Goal: Communication & Community: Answer question/provide support

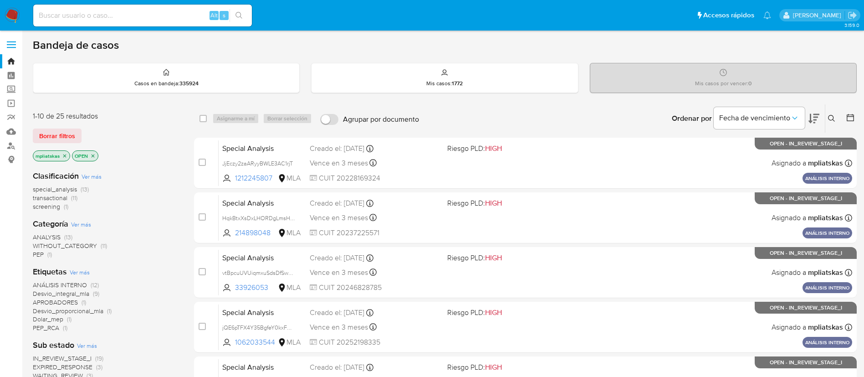
click at [19, 9] on img at bounding box center [12, 15] width 15 height 15
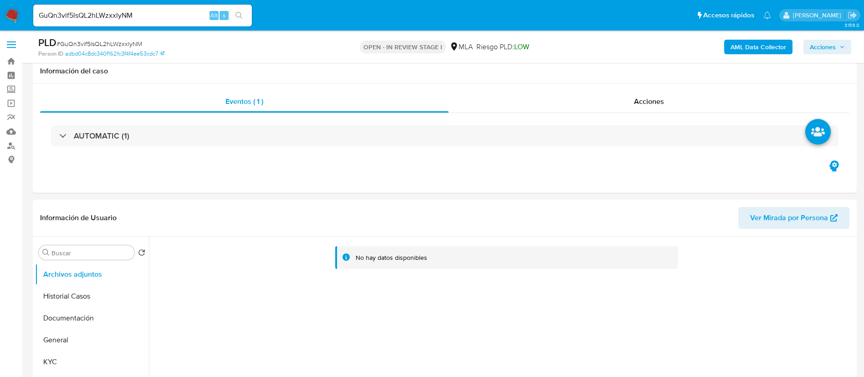
select select "10"
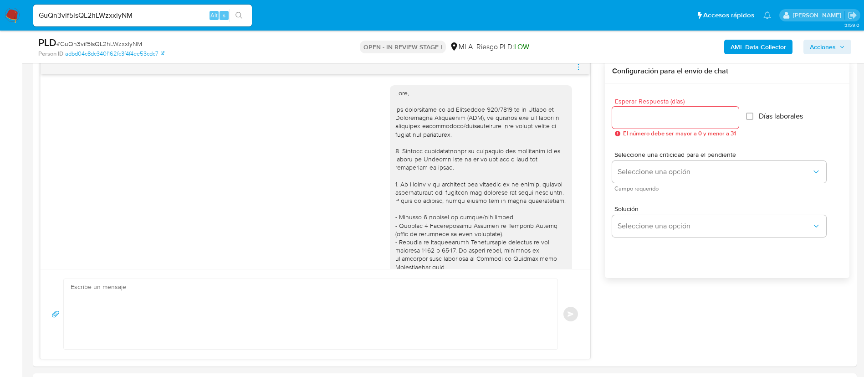
scroll to position [979, 0]
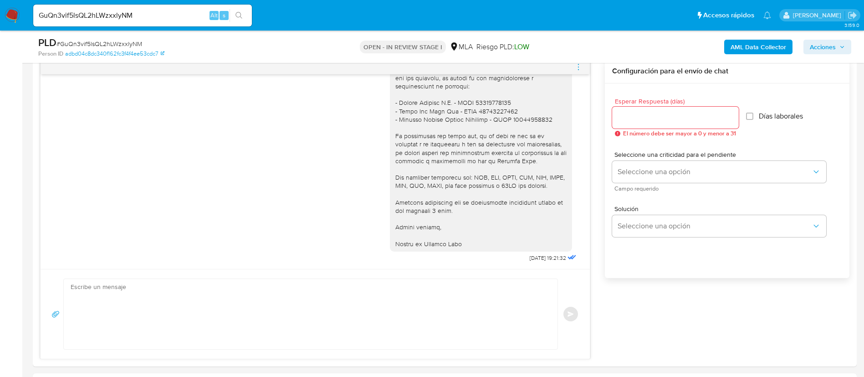
click at [20, 18] on nav "Pausado Ver notificaciones GuQn3vif5lsQL2hLWzxxlyNM Alt s Accesos rápidos Presi…" at bounding box center [432, 15] width 864 height 31
click at [18, 16] on img at bounding box center [12, 15] width 15 height 15
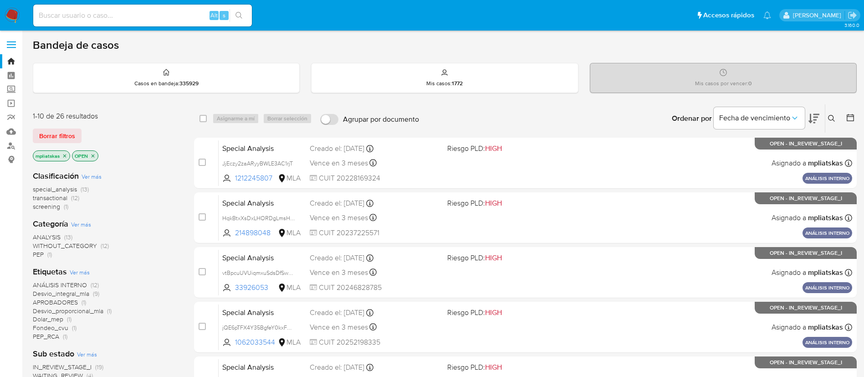
click at [159, 17] on input at bounding box center [142, 16] width 219 height 12
paste input "241620263"
type input "241620263"
click at [231, 11] on button "search-icon" at bounding box center [239, 15] width 19 height 13
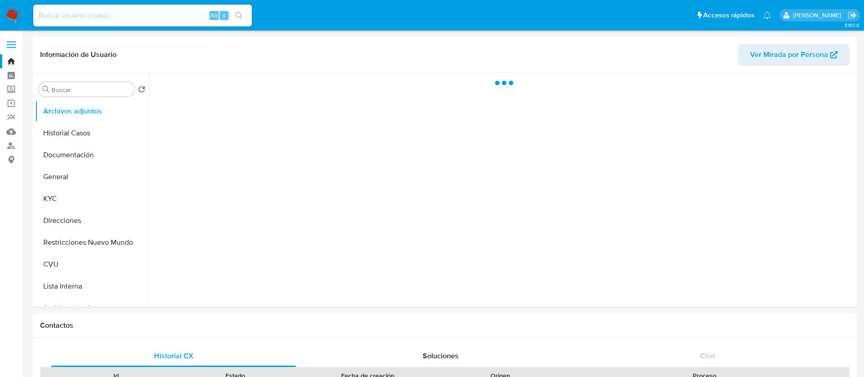
select select "10"
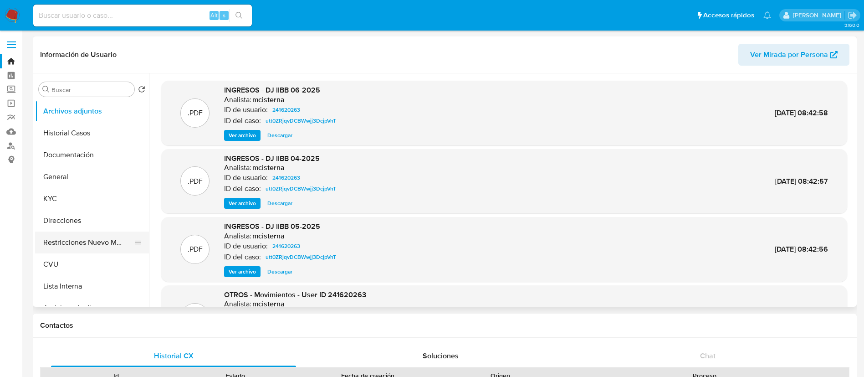
click at [94, 242] on button "Restricciones Nuevo Mundo" at bounding box center [88, 242] width 107 height 22
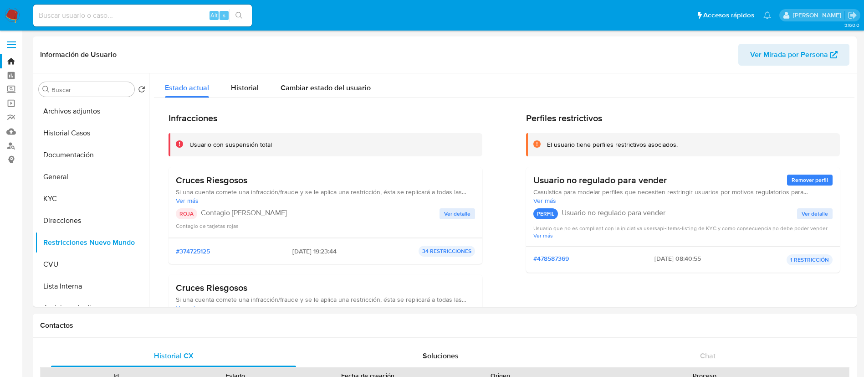
click at [184, 16] on input at bounding box center [142, 16] width 219 height 12
paste input "tCQmbArtr3YGwOP18l01FGuX"
type input "tCQmbArtr3YGwOP18l01FGuX"
click at [239, 16] on icon "search-icon" at bounding box center [238, 15] width 7 height 7
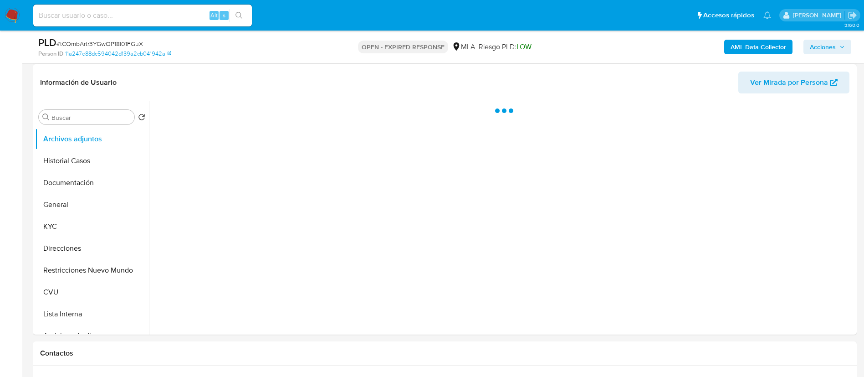
select select "10"
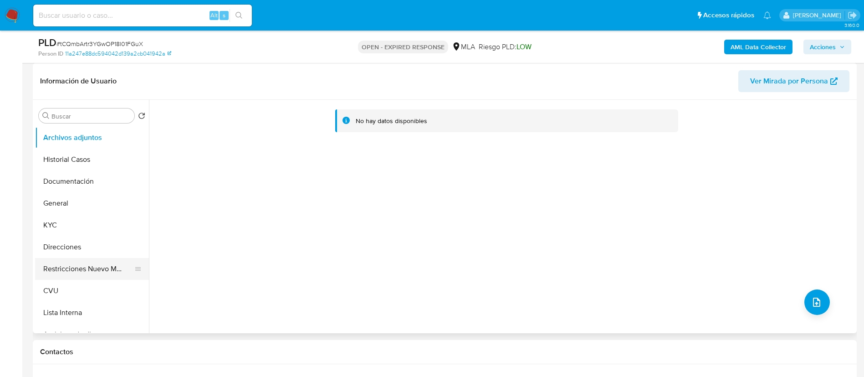
click at [86, 266] on button "Restricciones Nuevo Mundo" at bounding box center [88, 269] width 107 height 22
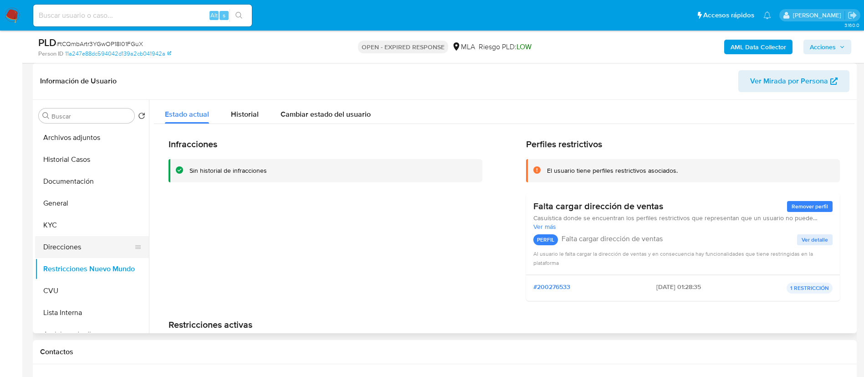
click at [78, 245] on button "Direcciones" at bounding box center [88, 247] width 107 height 22
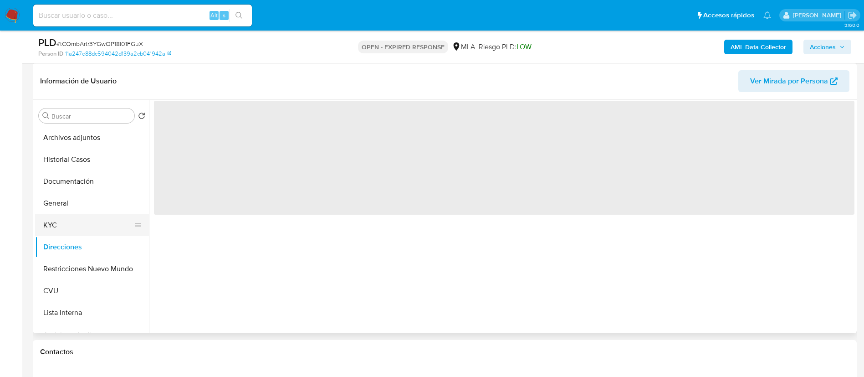
click at [77, 231] on button "KYC" at bounding box center [88, 225] width 107 height 22
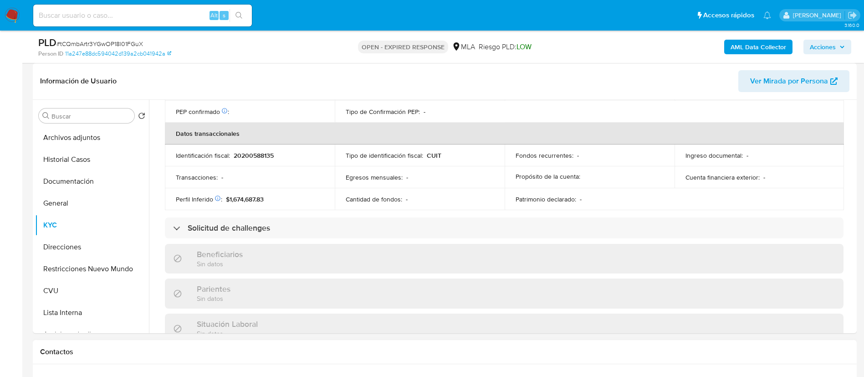
scroll to position [467, 0]
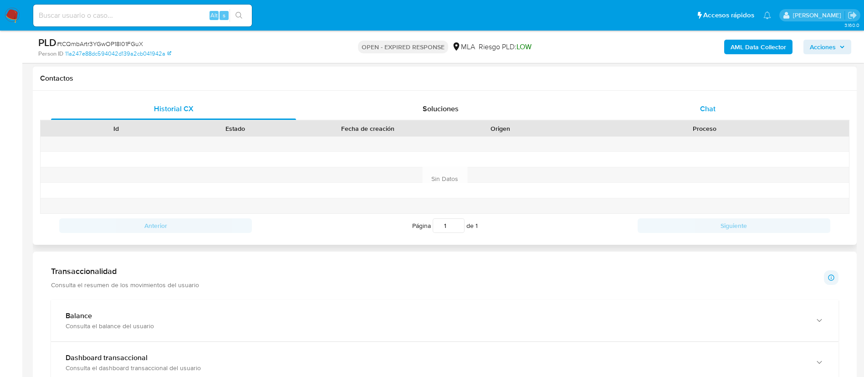
click at [679, 119] on div "Historial CX Soluciones Chat Id Estado Fecha de creación Origen Proceso Anterio…" at bounding box center [444, 167] width 809 height 139
click at [675, 112] on div "Chat" at bounding box center [707, 109] width 245 height 22
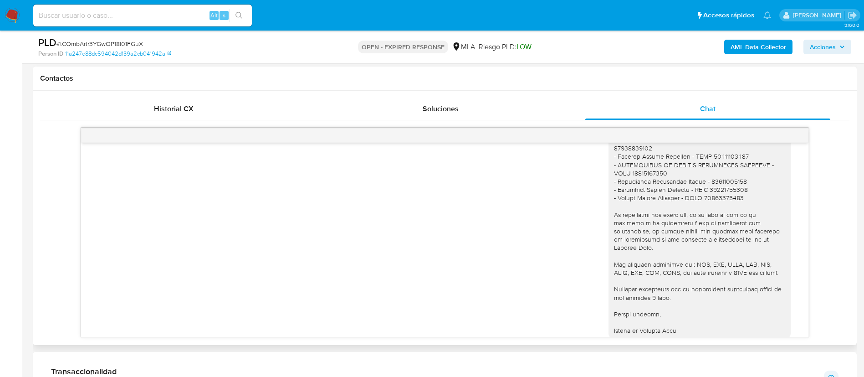
scroll to position [934, 0]
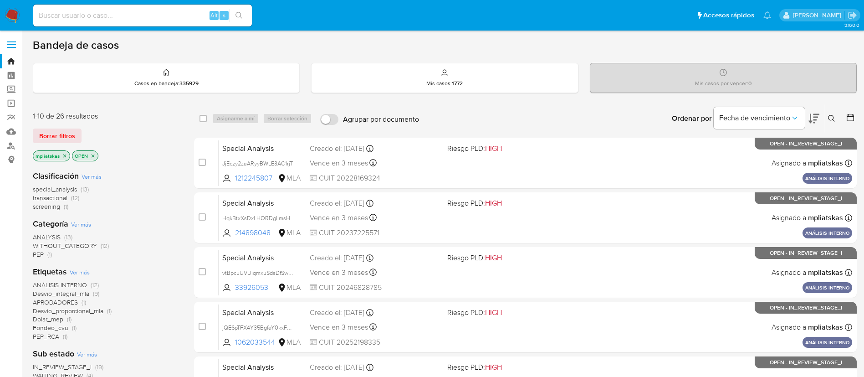
click at [830, 122] on button at bounding box center [832, 118] width 15 height 11
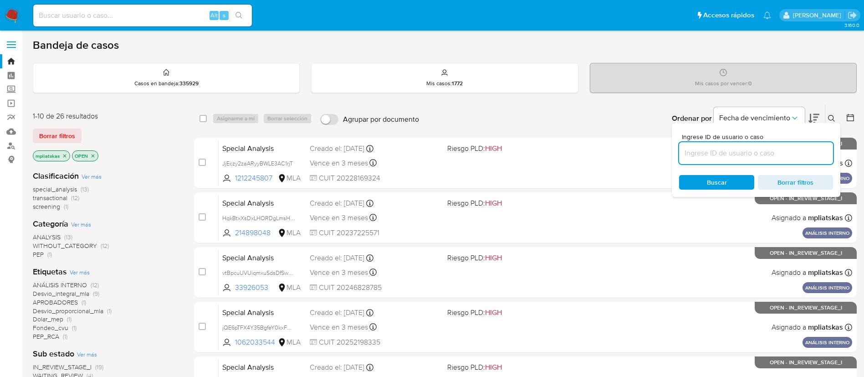
click at [810, 150] on input at bounding box center [756, 153] width 154 height 12
type input "tCQmbArtr3YGwOP18l01FGuX"
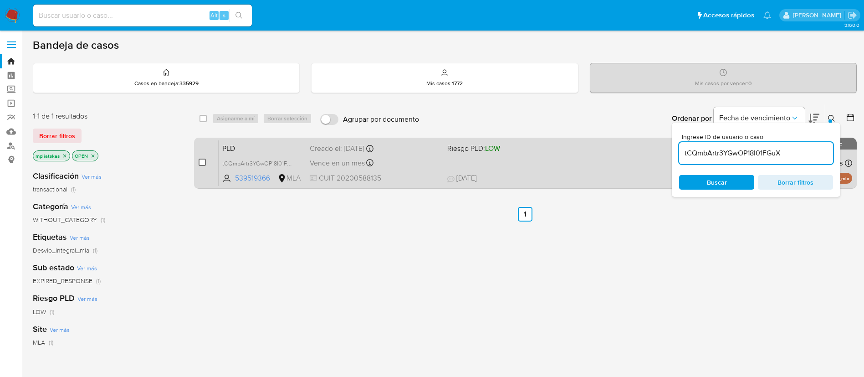
click at [204, 161] on input "checkbox" at bounding box center [202, 161] width 7 height 7
checkbox input "true"
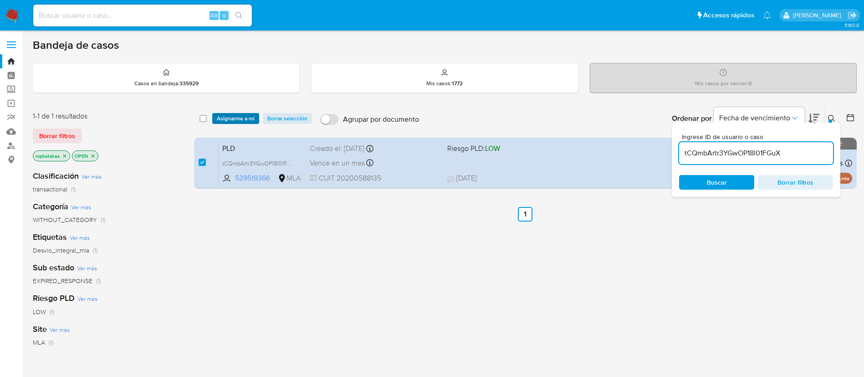
click at [225, 115] on span "Asignarme a mí" at bounding box center [236, 118] width 38 height 9
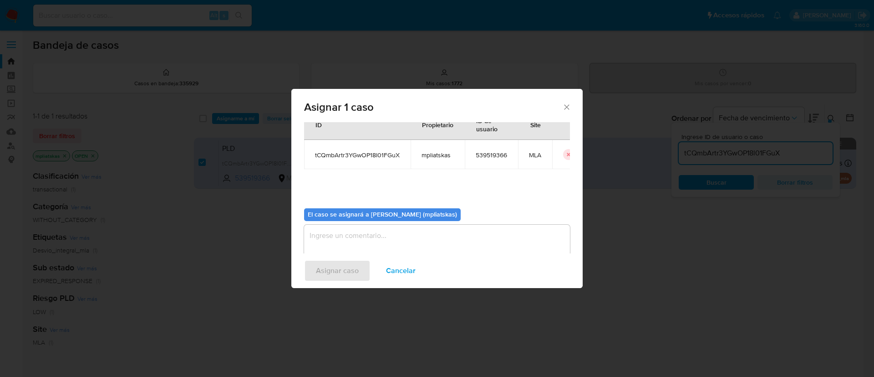
scroll to position [47, 0]
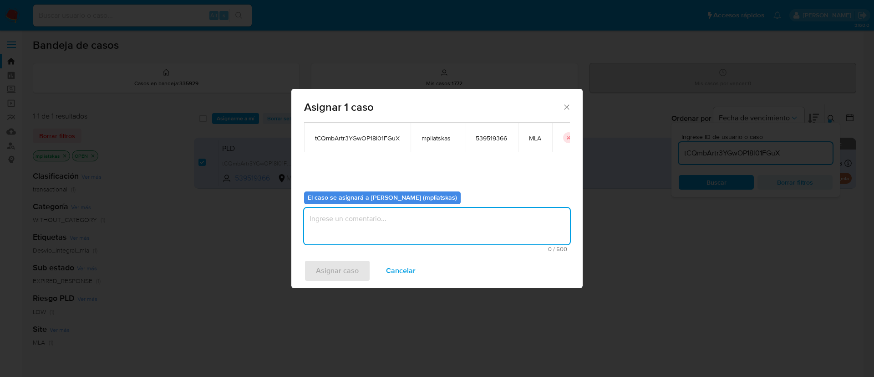
drag, startPoint x: 318, startPoint y: 212, endPoint x: 316, endPoint y: 232, distance: 20.2
click at [319, 213] on textarea "assign-modal" at bounding box center [437, 226] width 266 height 36
click at [312, 266] on button "Asignar caso" at bounding box center [337, 271] width 66 height 22
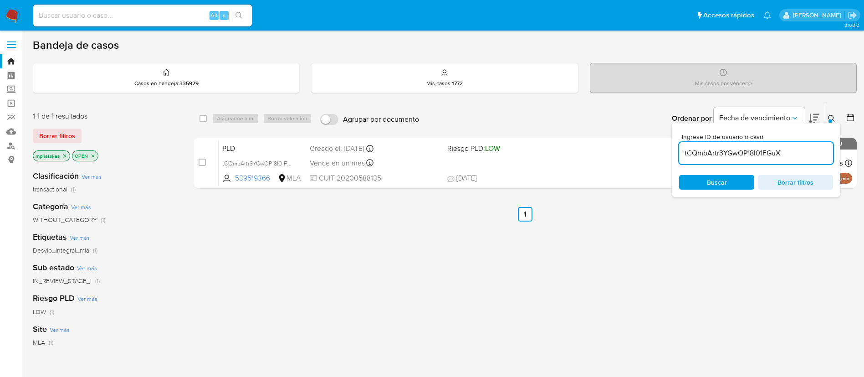
click at [695, 158] on input "tCQmbArtr3YGwOP18l01FGuX" at bounding box center [756, 153] width 154 height 12
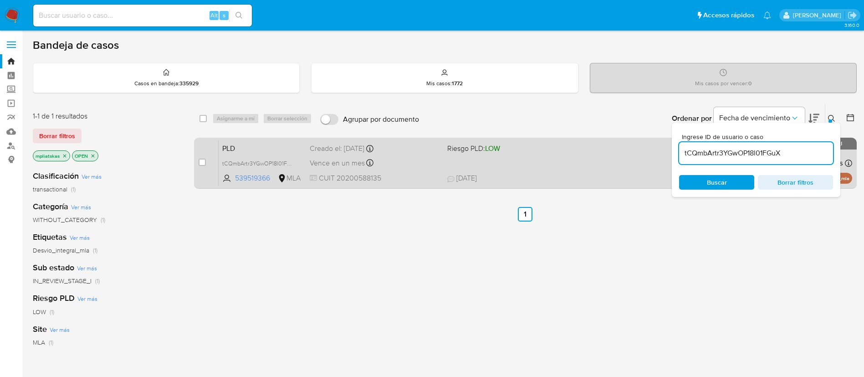
paste input "GuQn3vif5lsQL2hLWzxxlyNM"
type input "GuQn3vif5lsQL2hLWzxxlyNM"
click at [202, 164] on input "checkbox" at bounding box center [202, 161] width 7 height 7
checkbox input "true"
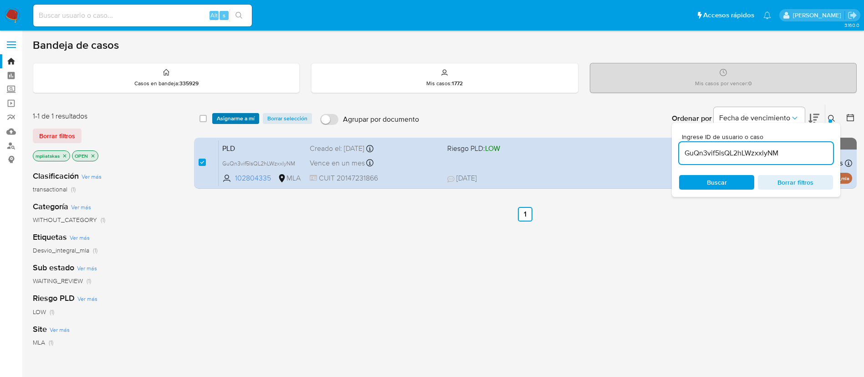
click at [228, 120] on span "Asignarme a mí" at bounding box center [236, 118] width 38 height 9
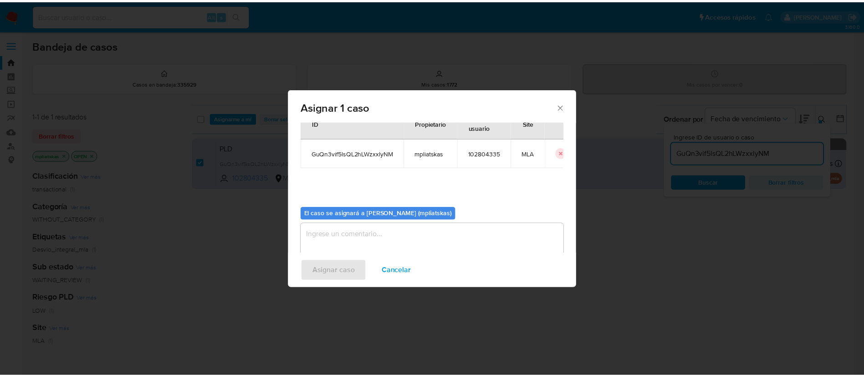
scroll to position [47, 0]
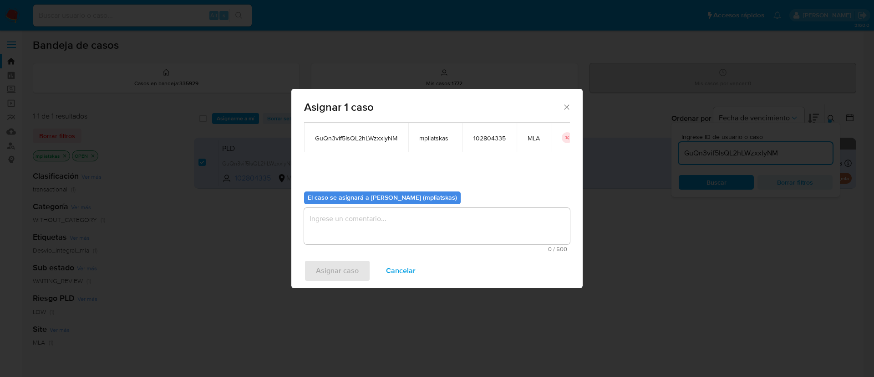
click at [333, 231] on textarea "assign-modal" at bounding box center [437, 226] width 266 height 36
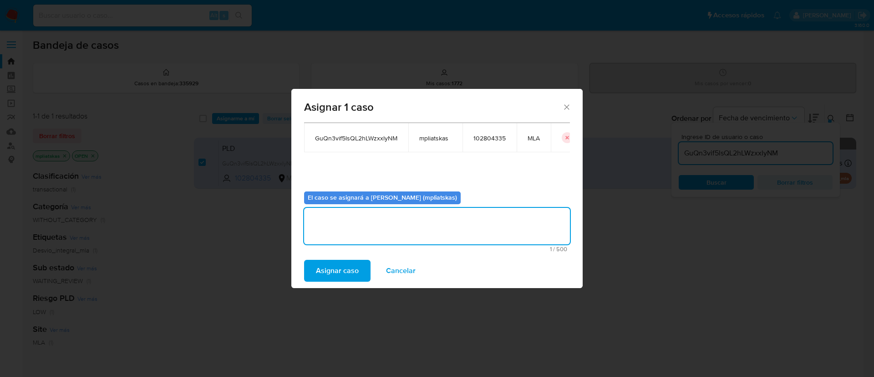
click at [324, 264] on span "Asignar caso" at bounding box center [337, 270] width 43 height 20
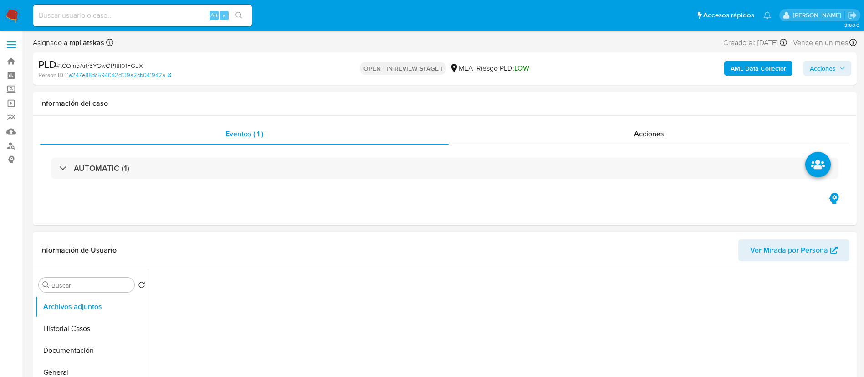
select select "10"
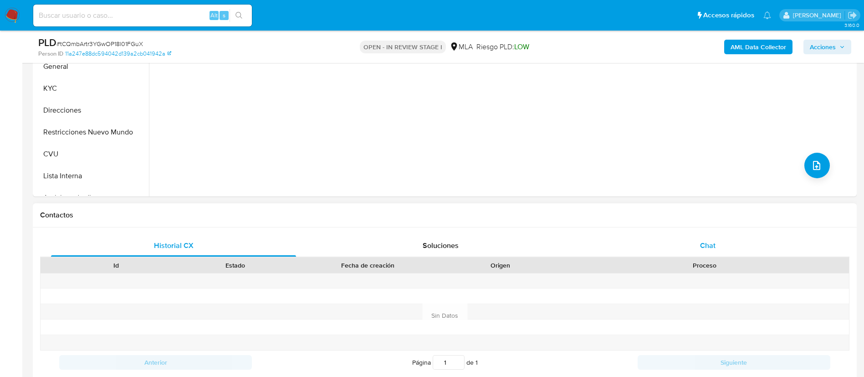
click at [642, 236] on div "Chat" at bounding box center [707, 246] width 245 height 22
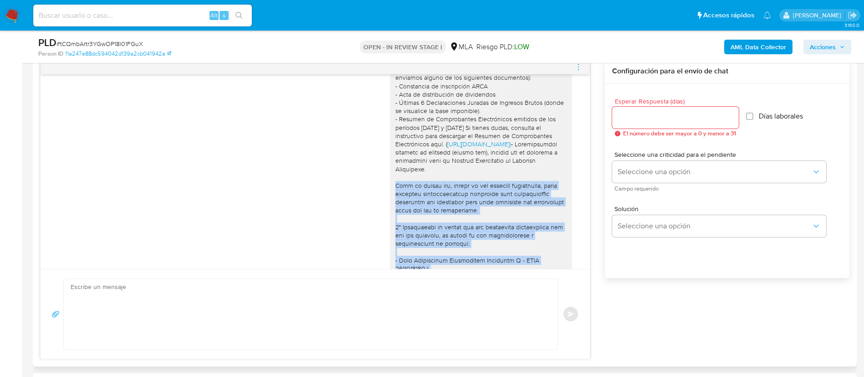
scroll to position [729, 0]
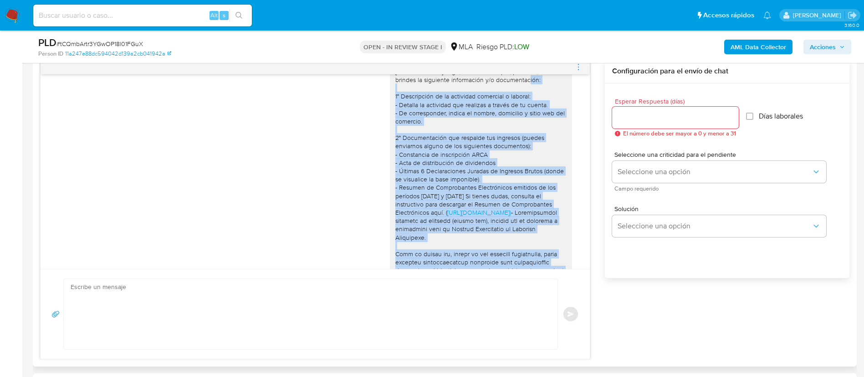
drag, startPoint x: 524, startPoint y: 222, endPoint x: 386, endPoint y: 123, distance: 170.1
click at [395, 123] on div "[PERSON_NAME]. En función de las operaciones registradas en tu cuenta [PERSON_N…" at bounding box center [480, 290] width 171 height 497
copy div "4° Loremipsumd si am consectet adipiscin e seddoei: - Tempori ut laboreetd mag …"
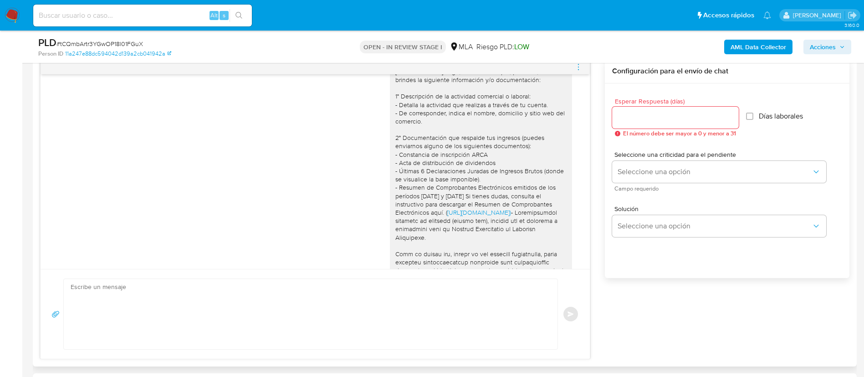
click at [368, 297] on textarea at bounding box center [308, 314] width 475 height 70
paste textarea "1° Loremipsumd si am consectet adipiscin e seddoei: - Tempori ut laboreetd mag …"
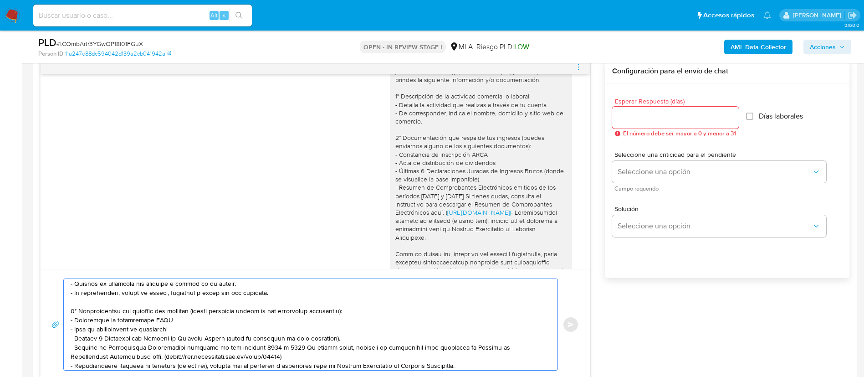
scroll to position [0, 0]
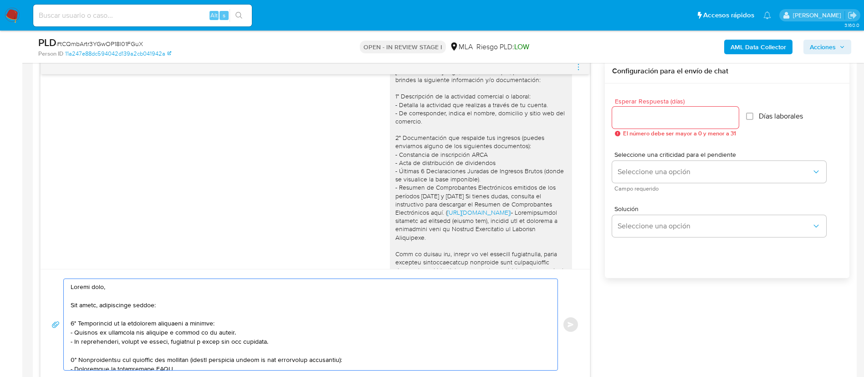
type textarea "Loremi dolo, Sit ametc, adipiscinge seddoe: 8° Temporincid ut la etdolorem aliq…"
click at [627, 123] on input "Esperar Respuesta (días)" at bounding box center [675, 118] width 127 height 12
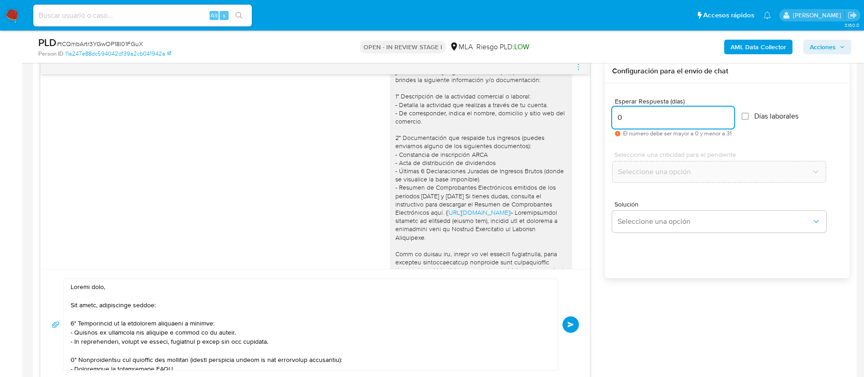
drag, startPoint x: 627, startPoint y: 123, endPoint x: 612, endPoint y: 115, distance: 17.3
click at [612, 115] on div "Esperar Respuesta (días) 0 El número debe ser mayor a 0 y menor a 31 Días labor…" at bounding box center [727, 192] width 245 height 219
type input "1"
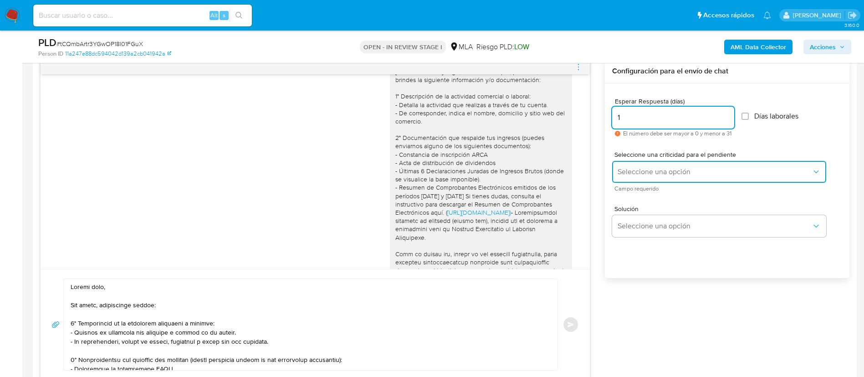
click at [643, 168] on span "Seleccione una opción" at bounding box center [714, 171] width 194 height 9
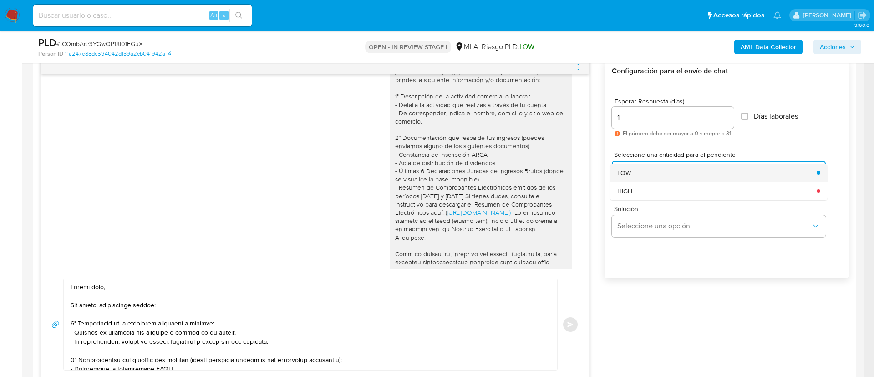
click at [643, 169] on div "LOW" at bounding box center [714, 172] width 194 height 18
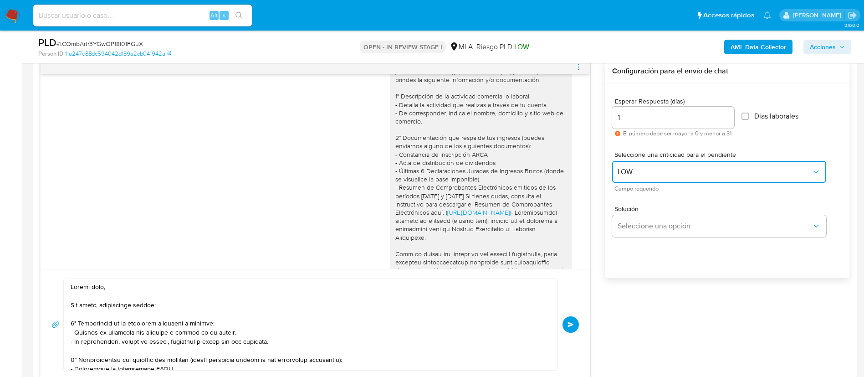
click at [648, 175] on span "LOW" at bounding box center [714, 171] width 194 height 9
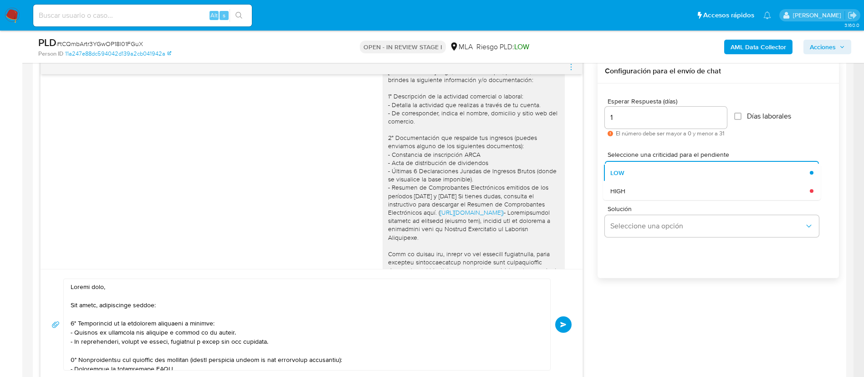
click at [639, 200] on div "Solución Seleccione una opción" at bounding box center [718, 223] width 227 height 50
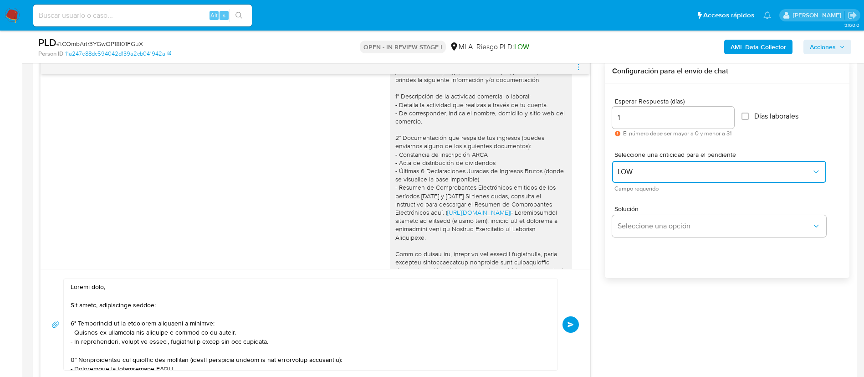
click at [647, 177] on button "LOW" at bounding box center [719, 172] width 214 height 22
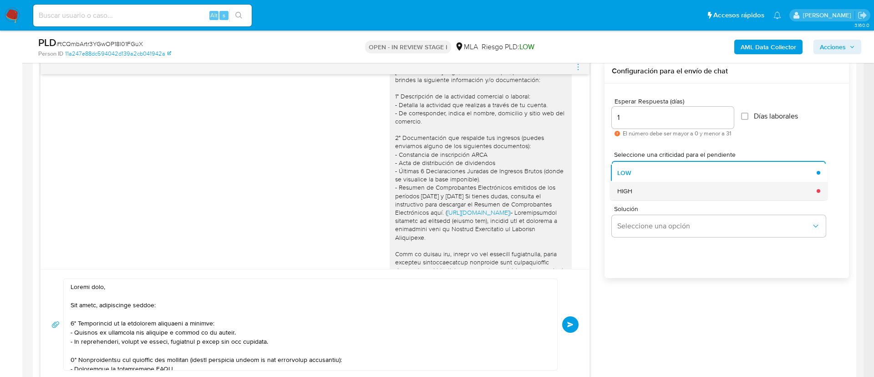
click at [640, 198] on div "HIGH" at bounding box center [714, 191] width 194 height 18
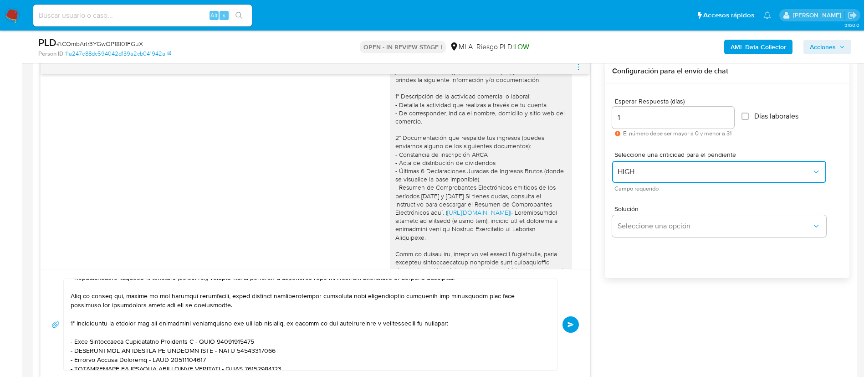
scroll to position [189, 0]
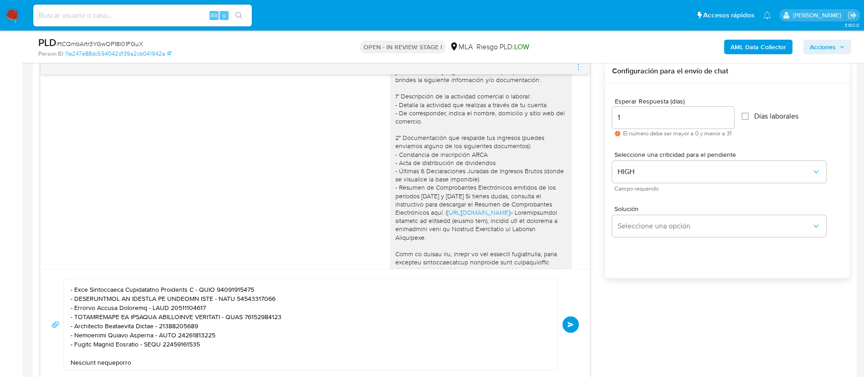
click at [191, 288] on textarea at bounding box center [308, 324] width 475 height 91
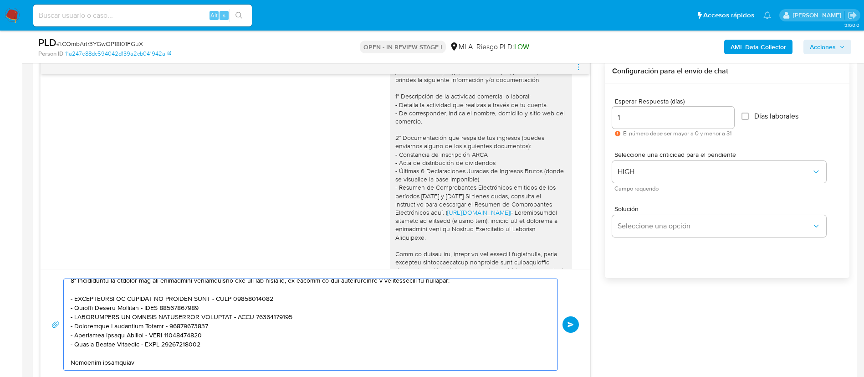
scroll to position [179, 0]
type textarea "Buenos días, Por favor, solicitamos enviar: 1° Descripción de la actividad come…"
click at [569, 325] on span "Enviar" at bounding box center [570, 323] width 6 height 5
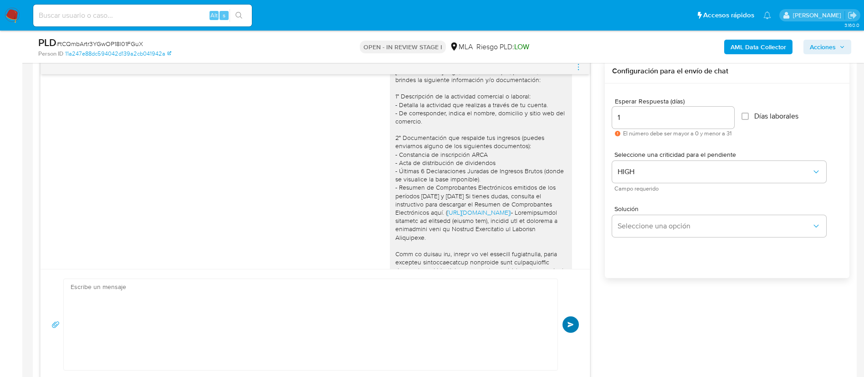
scroll to position [1718, 0]
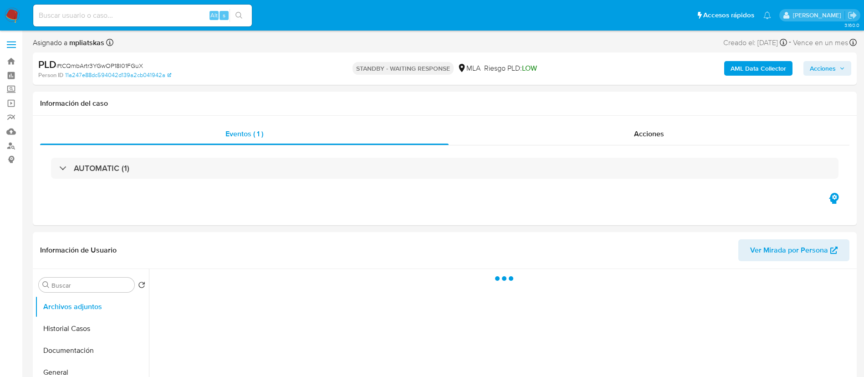
select select "10"
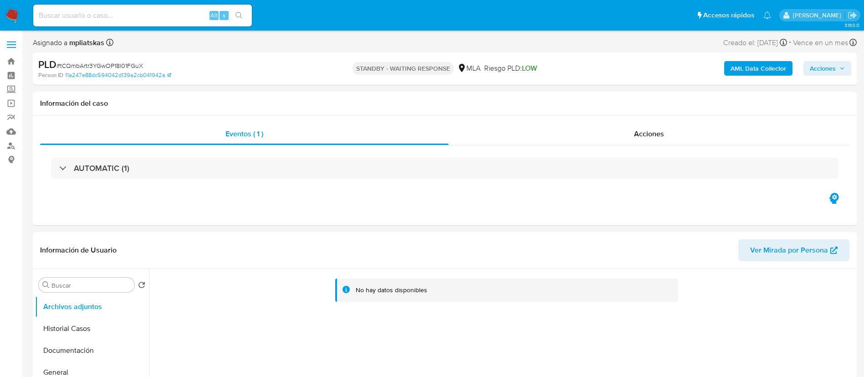
click at [213, 15] on span "Alt" at bounding box center [213, 15] width 7 height 9
click at [202, 11] on input at bounding box center [142, 16] width 219 height 12
paste input "ypeCPu78SZXm3zkgIlxcsLKv"
type input "ypeCPu78SZXm3zkgIlxcsLKv"
click at [231, 12] on button "search-icon" at bounding box center [239, 15] width 19 height 13
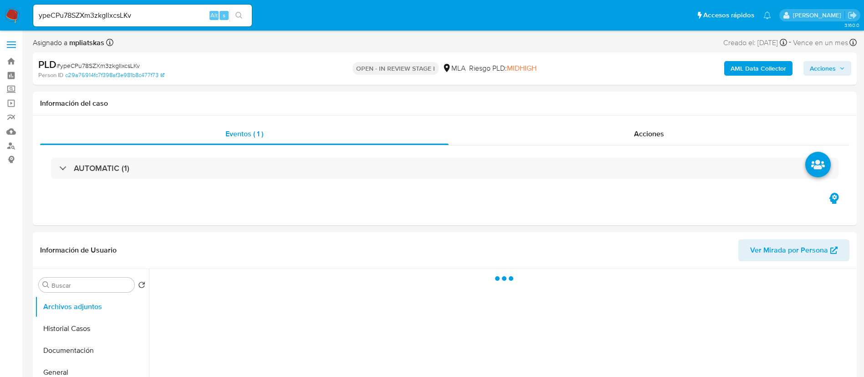
select select "10"
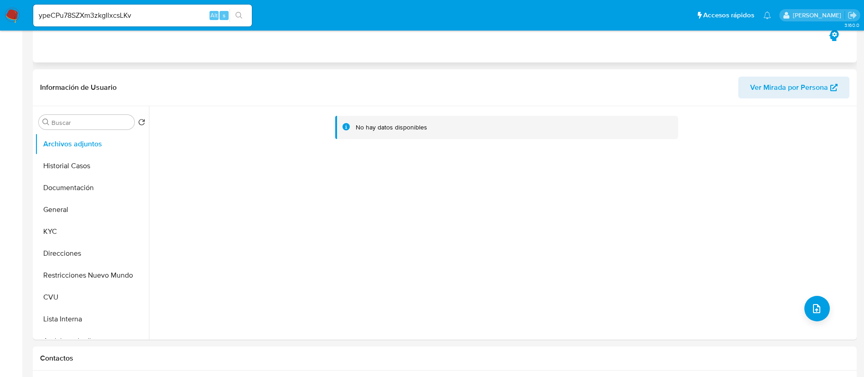
scroll to position [342, 0]
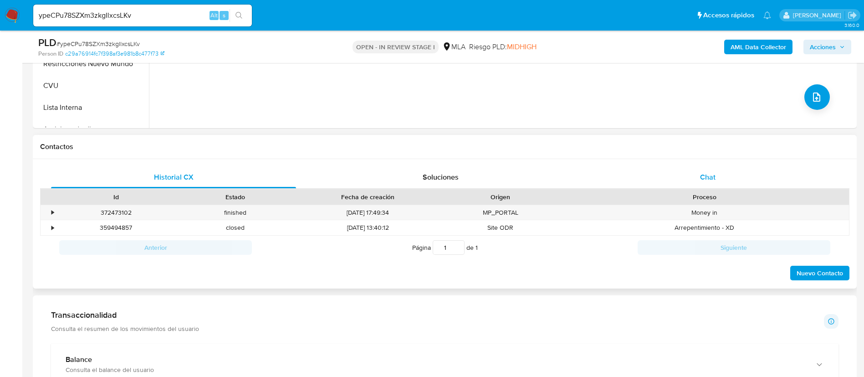
click at [627, 178] on div "Chat" at bounding box center [707, 177] width 245 height 22
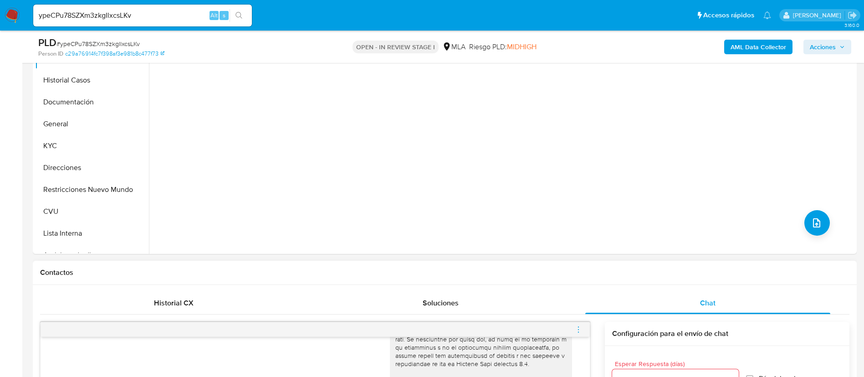
scroll to position [137, 0]
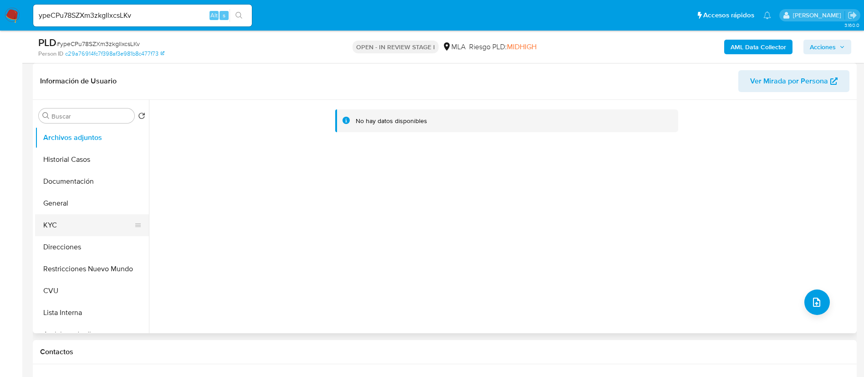
click at [85, 230] on button "KYC" at bounding box center [88, 225] width 107 height 22
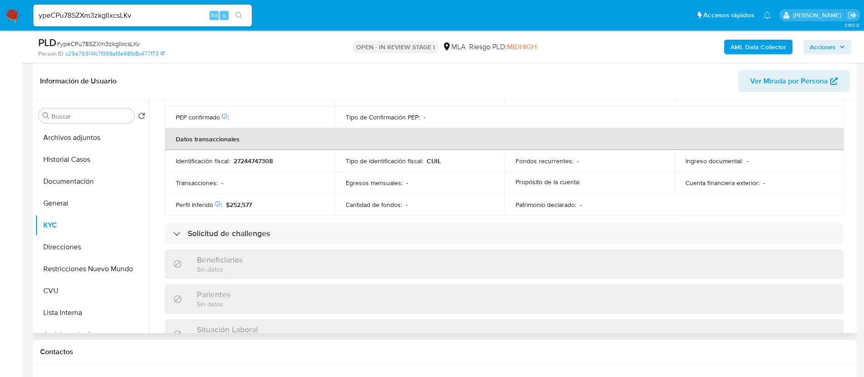
scroll to position [463, 0]
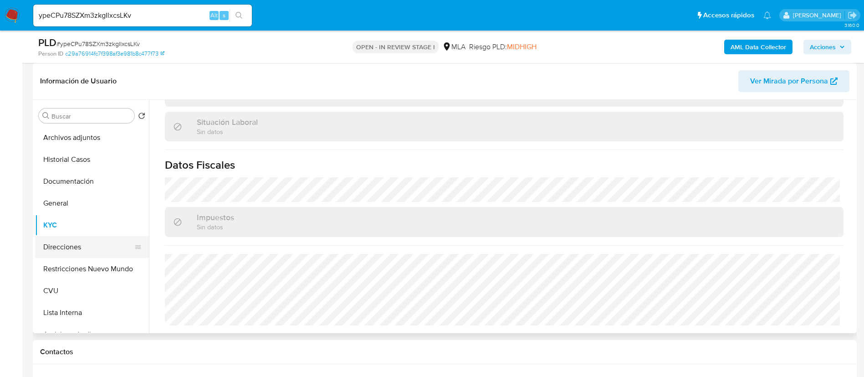
click at [97, 250] on button "Direcciones" at bounding box center [88, 247] width 107 height 22
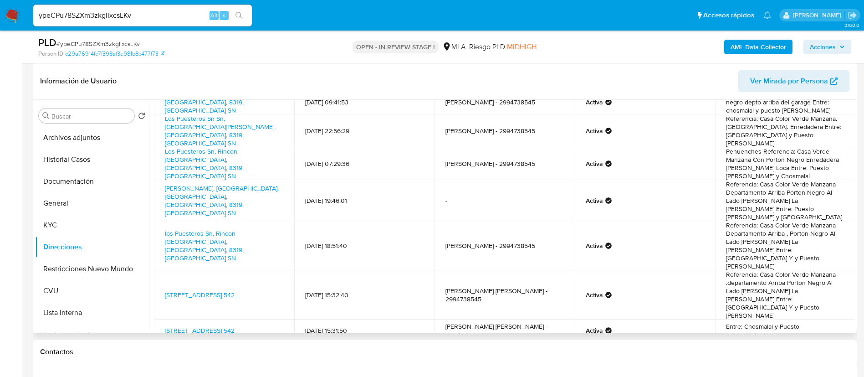
scroll to position [107, 0]
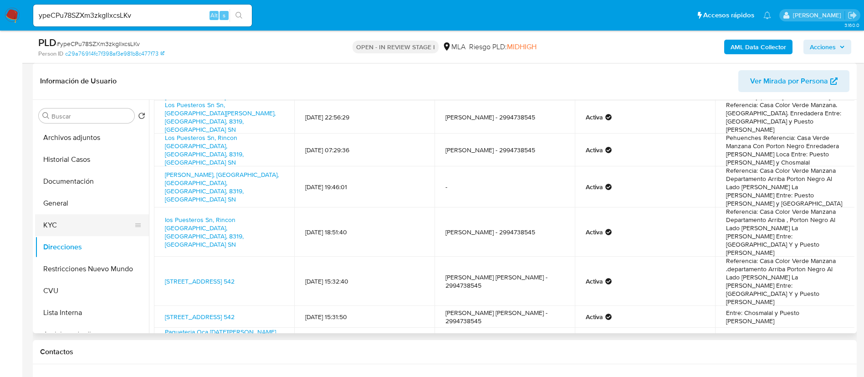
click at [97, 230] on button "KYC" at bounding box center [88, 225] width 107 height 22
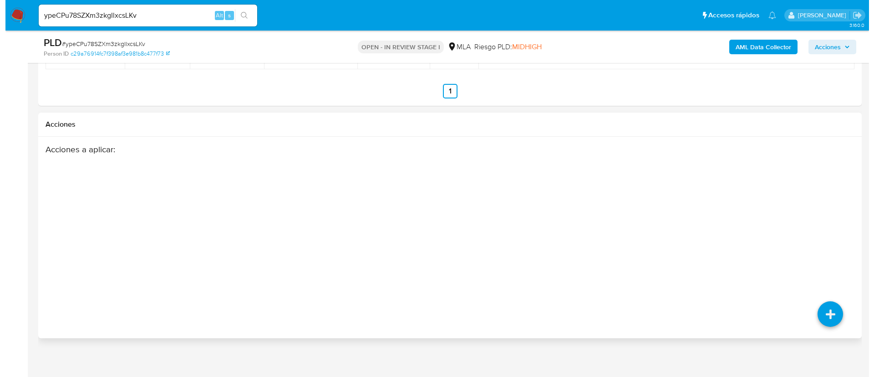
scroll to position [1441, 0]
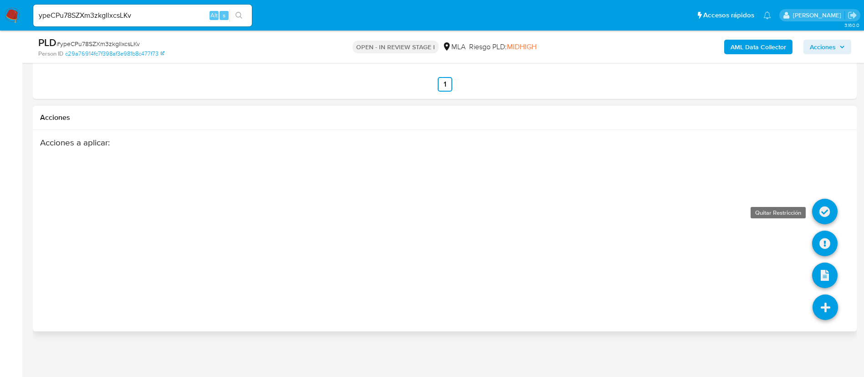
click at [827, 216] on icon at bounding box center [825, 212] width 26 height 26
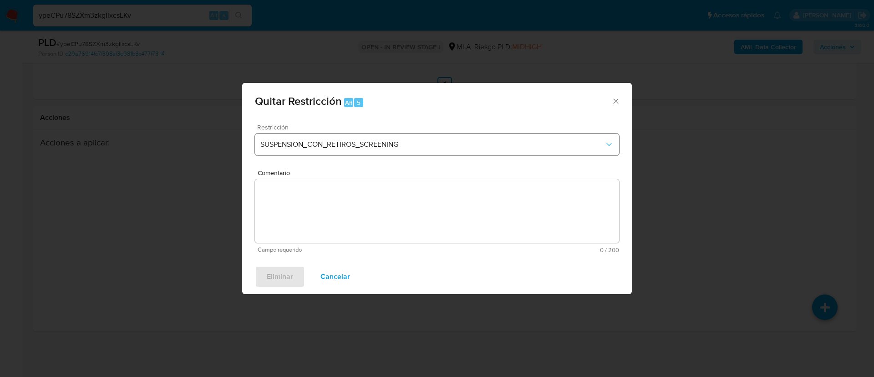
drag, startPoint x: 427, startPoint y: 158, endPoint x: 421, endPoint y: 146, distance: 13.0
click at [425, 157] on div "Restricción SUSPENSION_CON_RETIROS_SCREENING" at bounding box center [437, 145] width 364 height 43
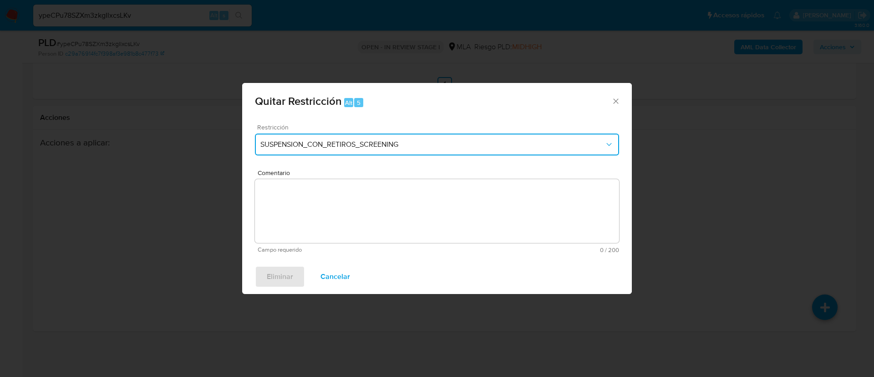
click at [420, 142] on span "SUSPENSION_CON_RETIROS_SCREENING" at bounding box center [432, 144] width 344 height 9
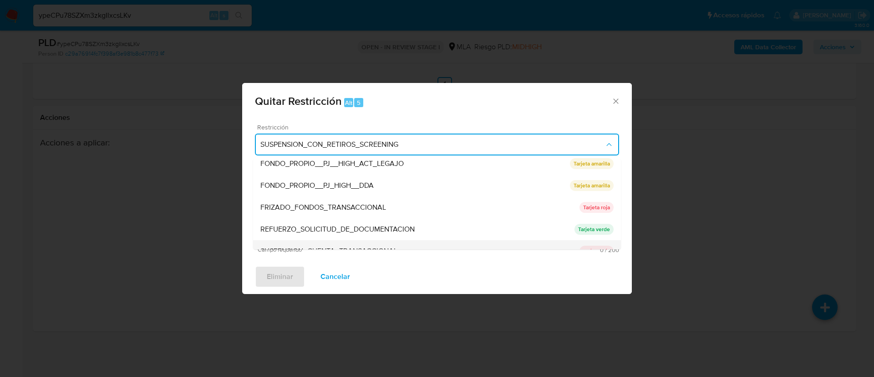
scroll to position [193, 0]
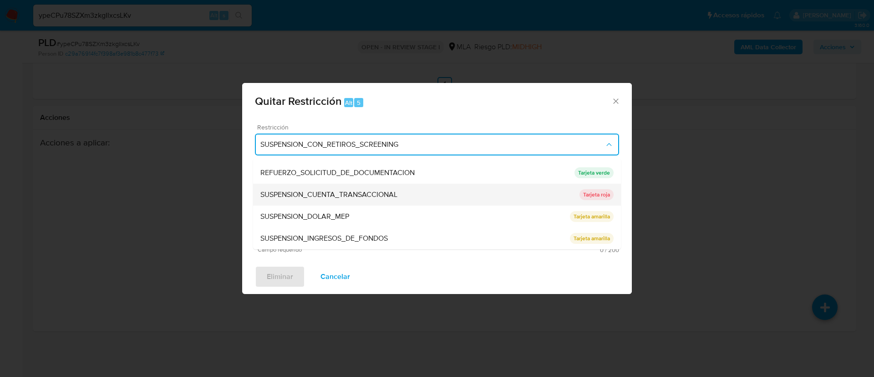
click at [396, 191] on span "SUSPENSION_CUENTA_TRANSACCIONAL" at bounding box center [328, 194] width 137 height 9
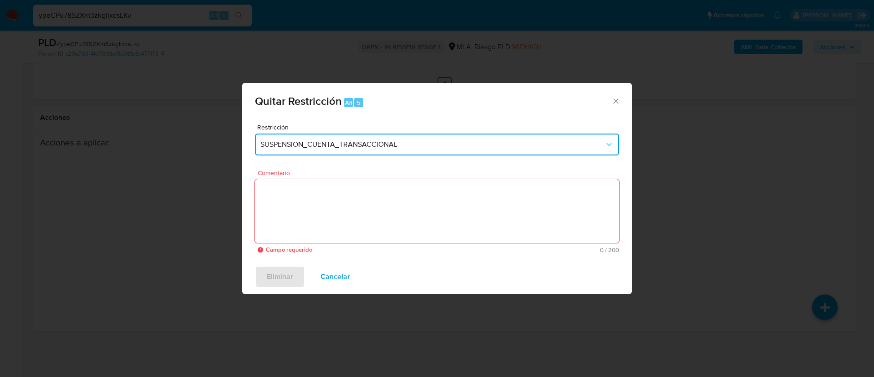
click at [396, 191] on textarea "Comentario" at bounding box center [437, 211] width 364 height 64
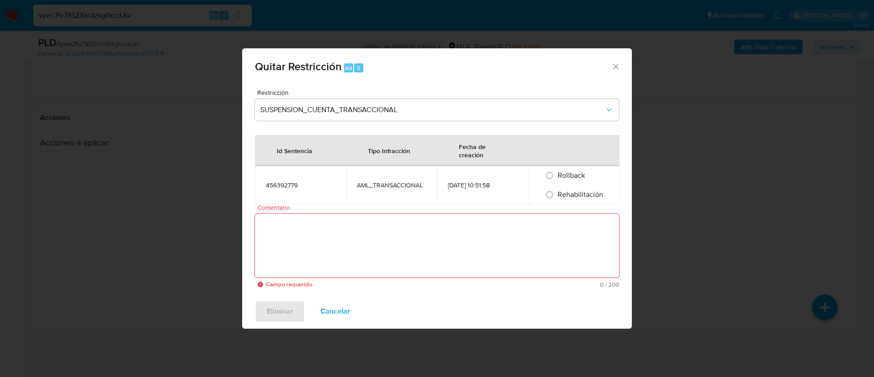
click at [579, 187] on div "Rehabilitación" at bounding box center [574, 194] width 69 height 19
click at [575, 195] on span "Rehabilitación" at bounding box center [581, 194] width 46 height 10
click at [557, 195] on input "Rehabilitación" at bounding box center [549, 194] width 15 height 15
radio input "true"
click at [540, 237] on textarea "Comentario" at bounding box center [437, 246] width 364 height 64
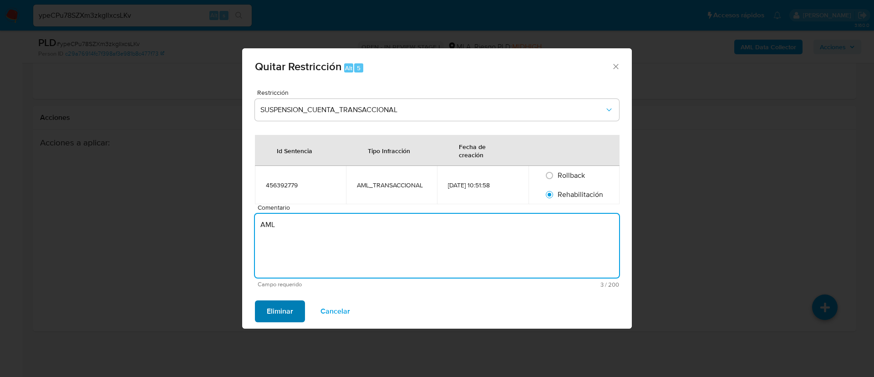
type textarea "AML"
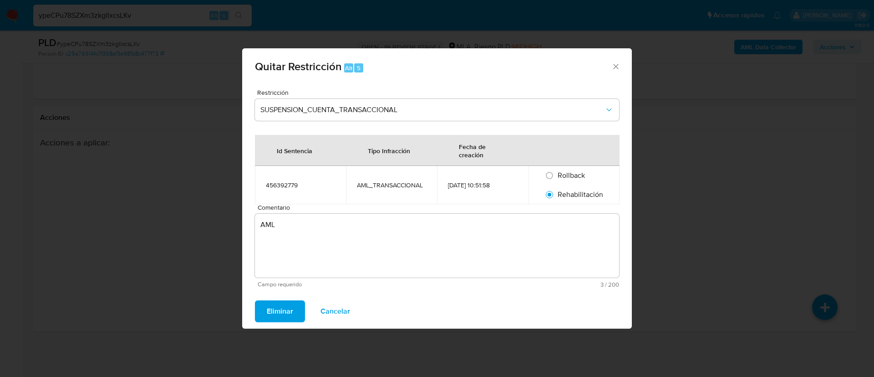
click at [295, 311] on button "Eliminar" at bounding box center [280, 311] width 50 height 22
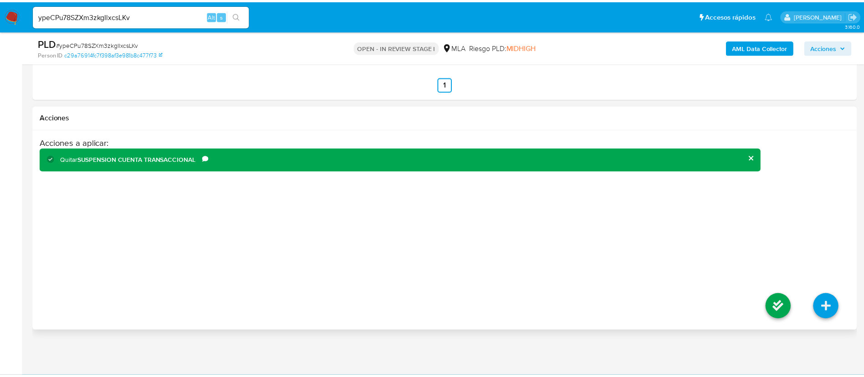
scroll to position [1423, 0]
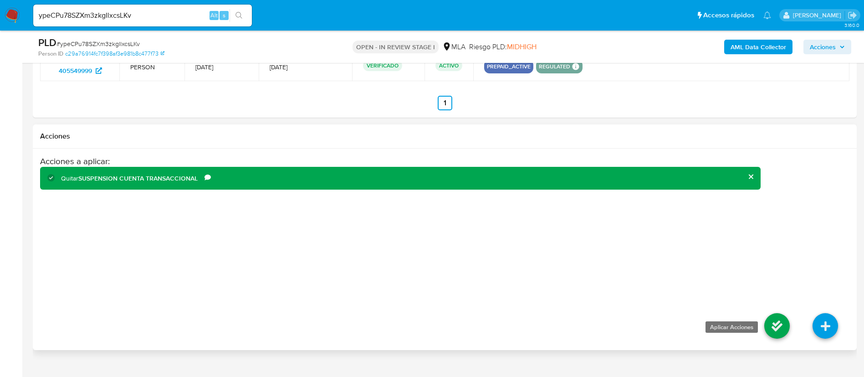
click at [770, 327] on icon at bounding box center [777, 326] width 26 height 26
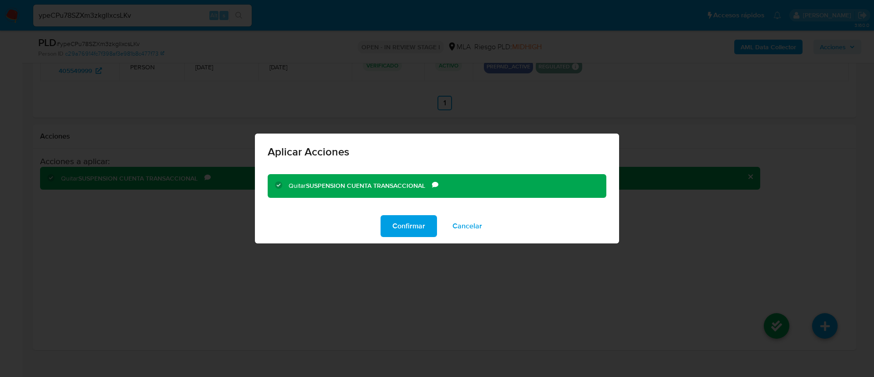
click at [418, 232] on span "Confirmar" at bounding box center [409, 226] width 33 height 20
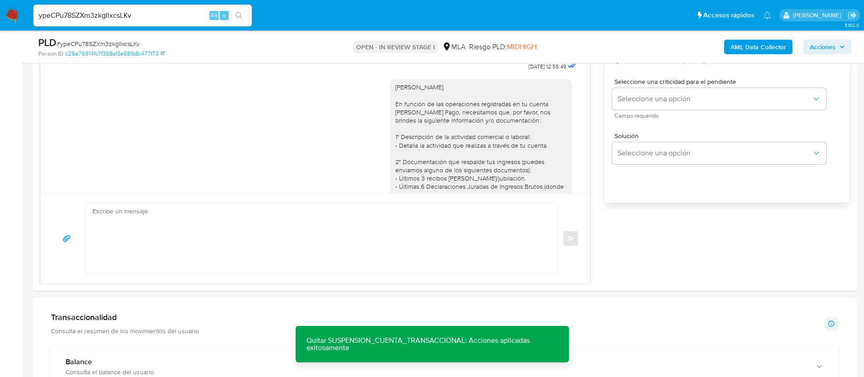
scroll to position [398, 0]
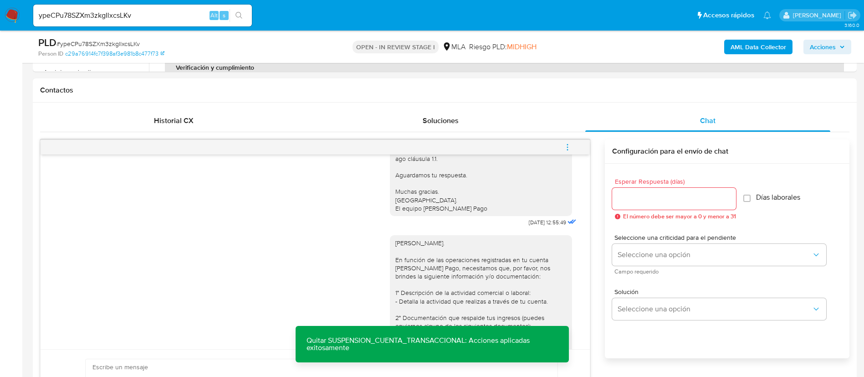
click at [564, 145] on icon "menu-action" at bounding box center [567, 147] width 8 height 8
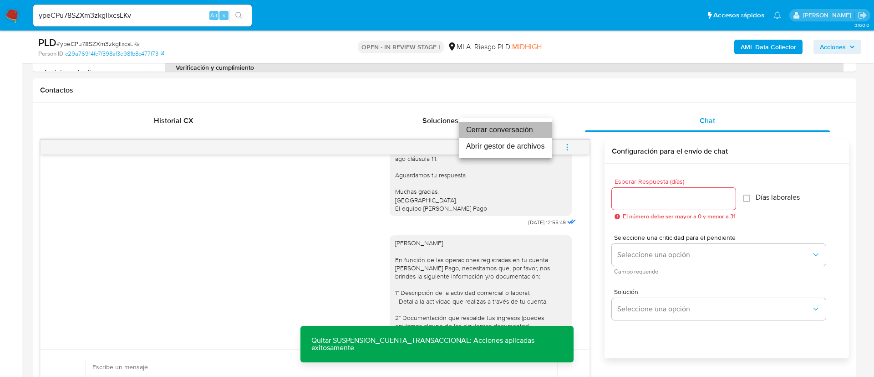
click at [514, 128] on li "Cerrar conversación" at bounding box center [505, 130] width 93 height 16
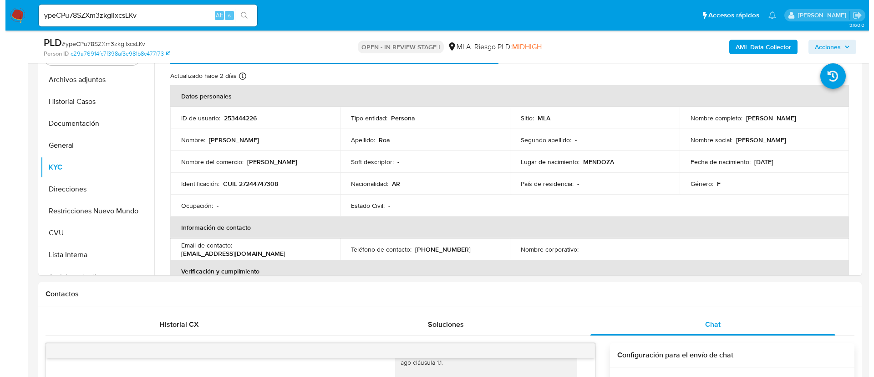
scroll to position [193, 0]
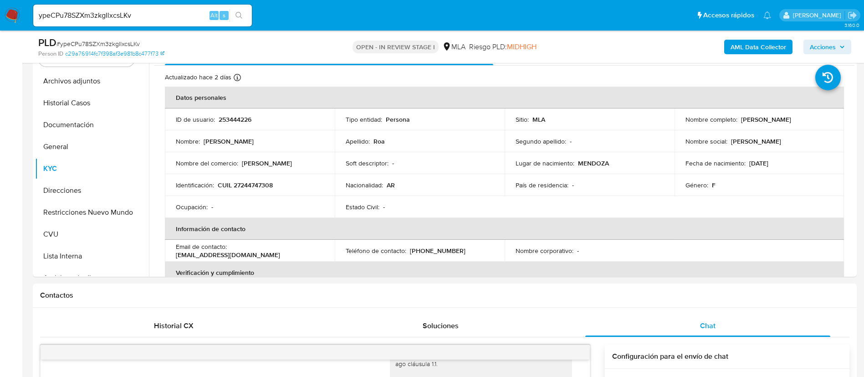
click at [728, 51] on button "AML Data Collector" at bounding box center [758, 47] width 68 height 15
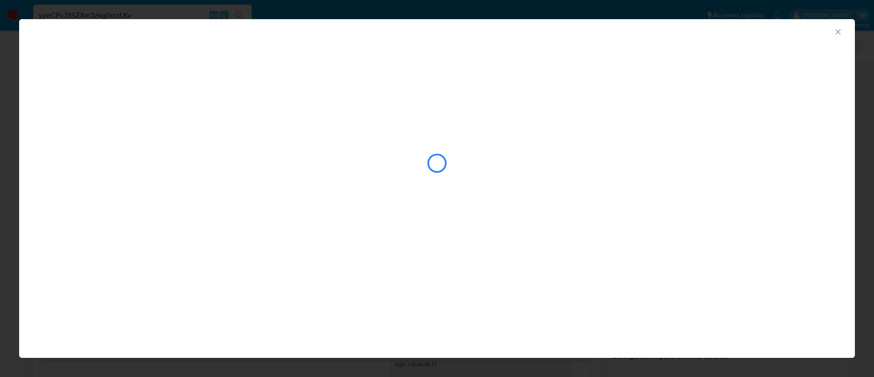
click at [461, 122] on div "closure-recommendation-modal" at bounding box center [437, 162] width 798 height 91
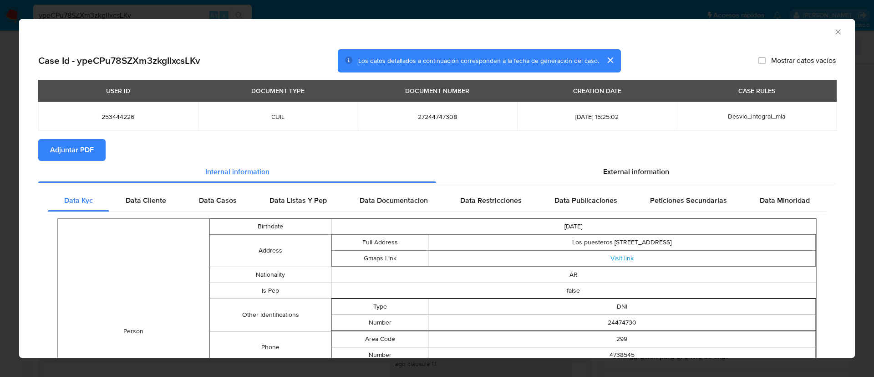
click at [99, 142] on button "Adjuntar PDF" at bounding box center [71, 150] width 67 height 22
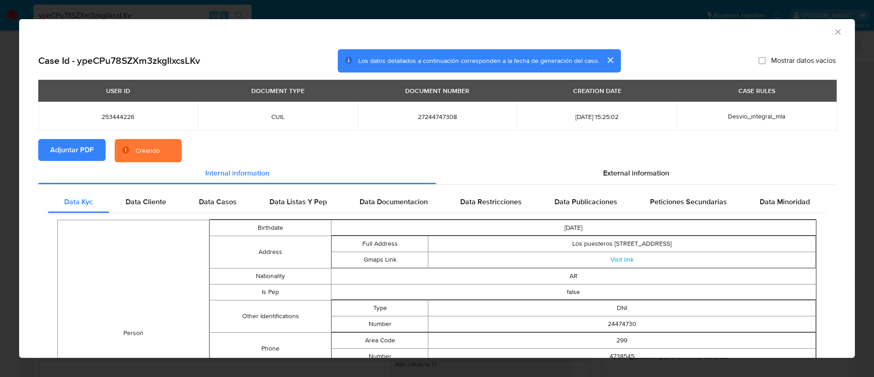
click at [117, 121] on td "253444226" at bounding box center [118, 116] width 160 height 29
copy span "253444226"
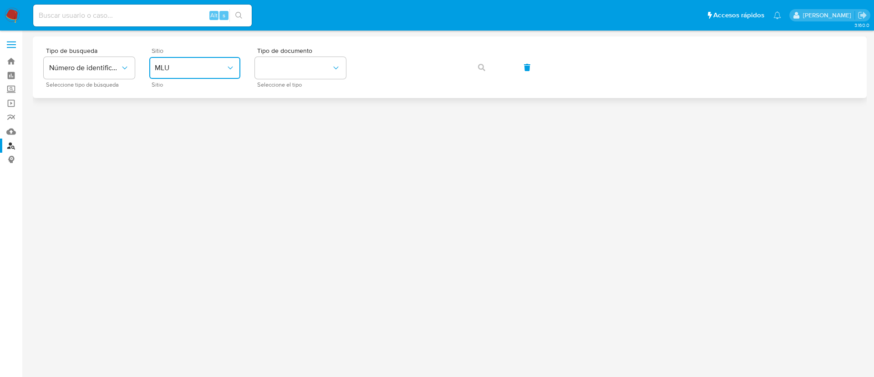
click at [204, 77] on button "MLU" at bounding box center [194, 68] width 91 height 22
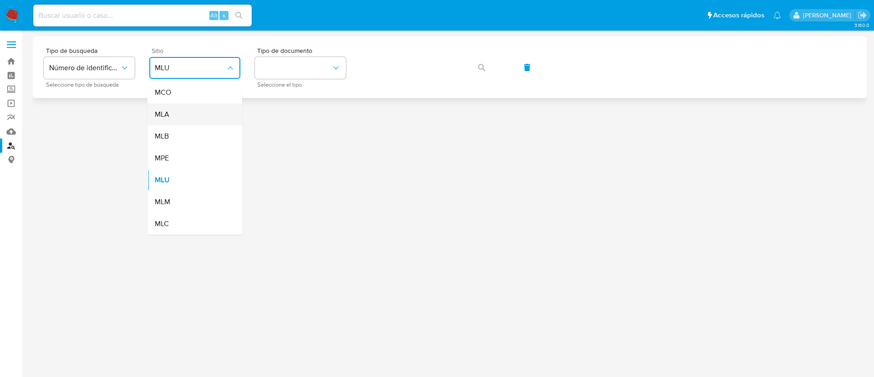
click at [200, 109] on div "MLA" at bounding box center [192, 114] width 75 height 22
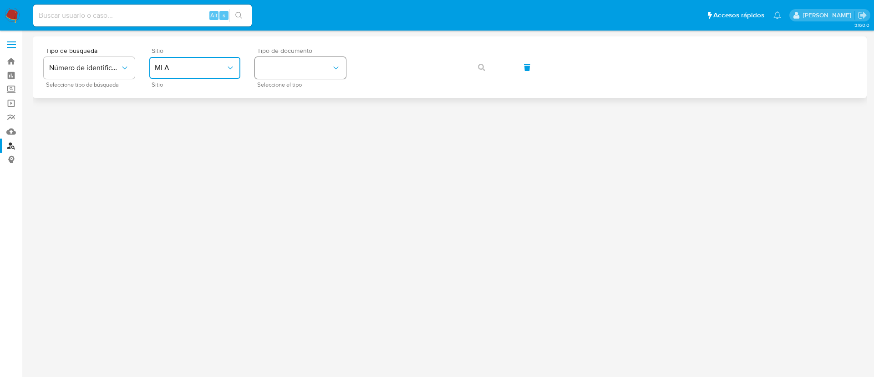
click at [276, 75] on button "identificationType" at bounding box center [300, 68] width 91 height 22
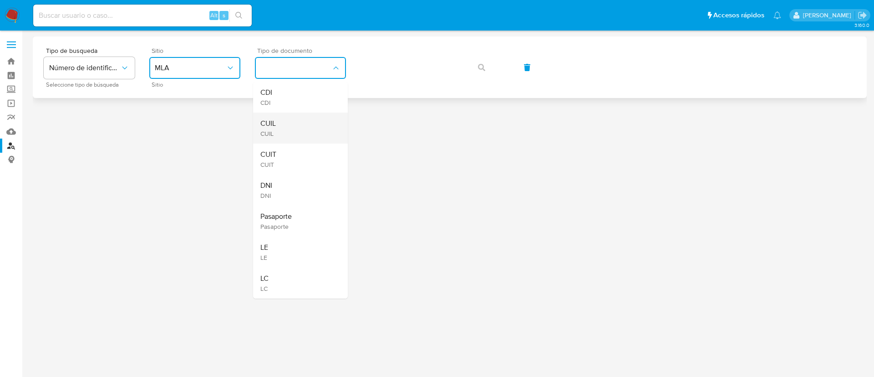
click at [284, 135] on div "CUIL CUIL" at bounding box center [297, 127] width 75 height 31
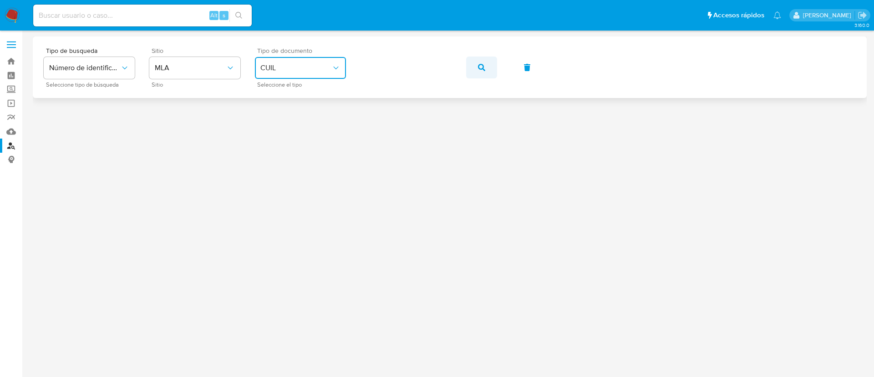
click at [469, 66] on button "button" at bounding box center [481, 67] width 31 height 22
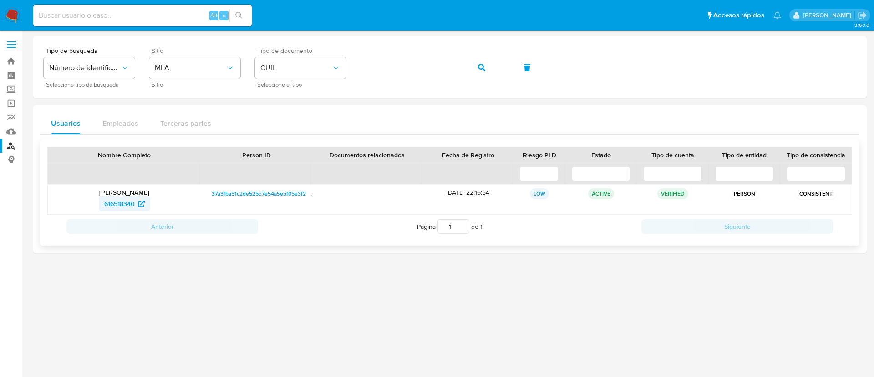
click at [128, 204] on span "616518340" at bounding box center [119, 203] width 31 height 15
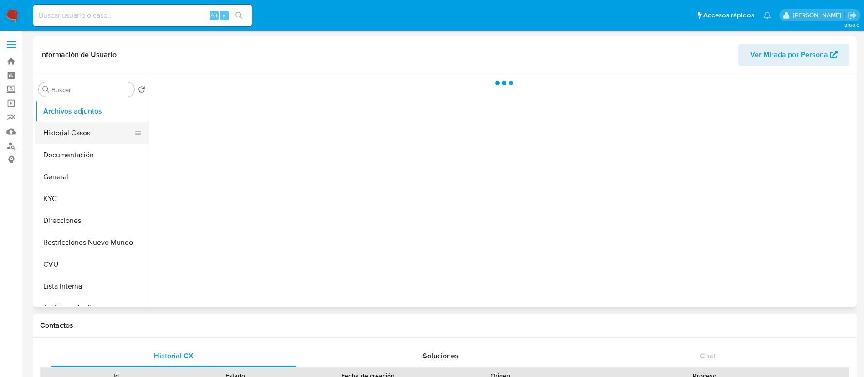
click at [91, 133] on button "Historial Casos" at bounding box center [88, 133] width 107 height 22
select select "10"
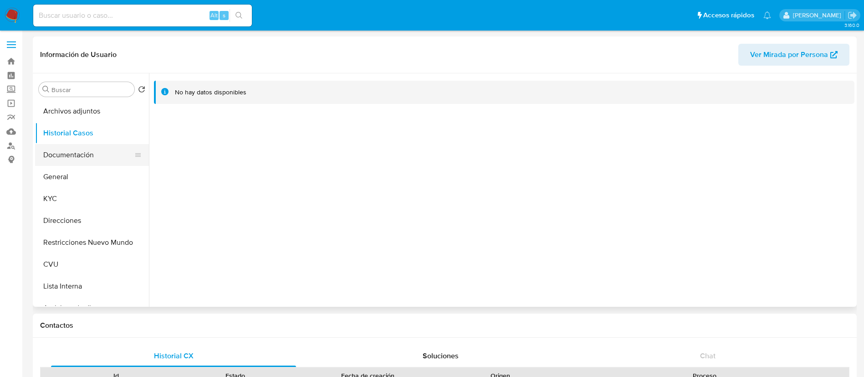
click at [74, 157] on button "Documentación" at bounding box center [88, 155] width 107 height 22
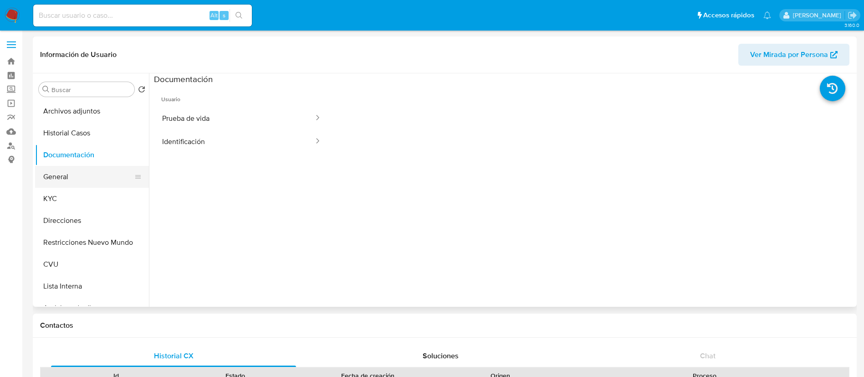
click at [83, 179] on button "General" at bounding box center [88, 177] width 107 height 22
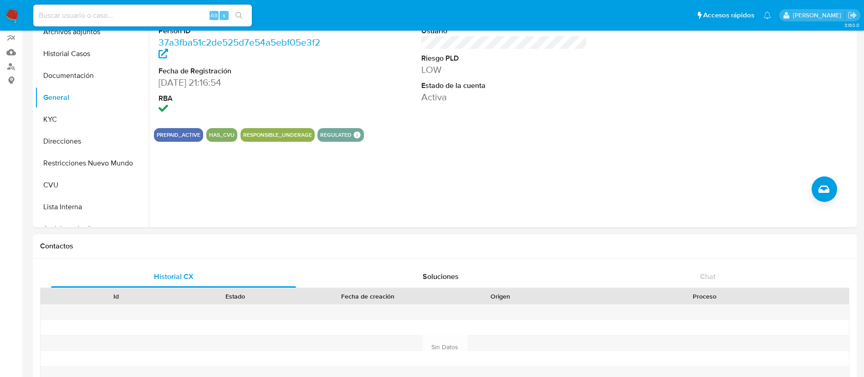
scroll to position [65, 0]
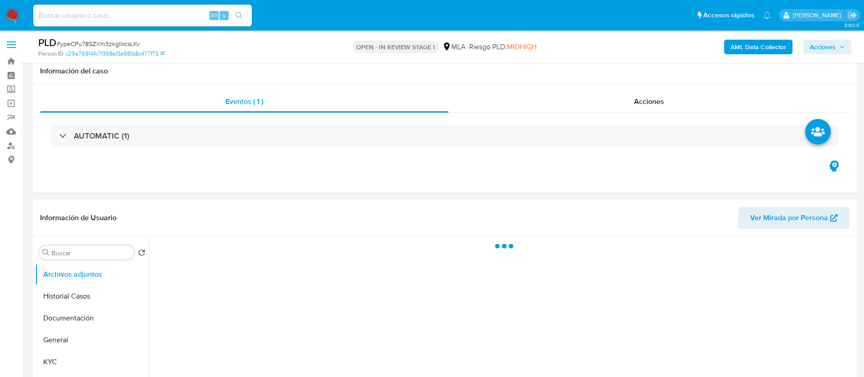
scroll to position [68, 0]
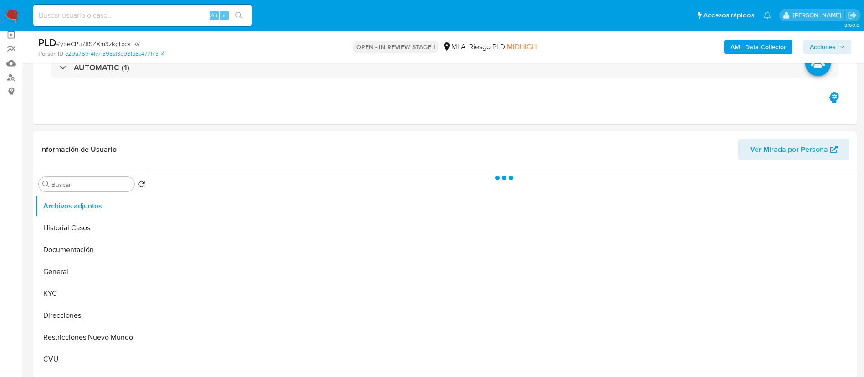
select select "10"
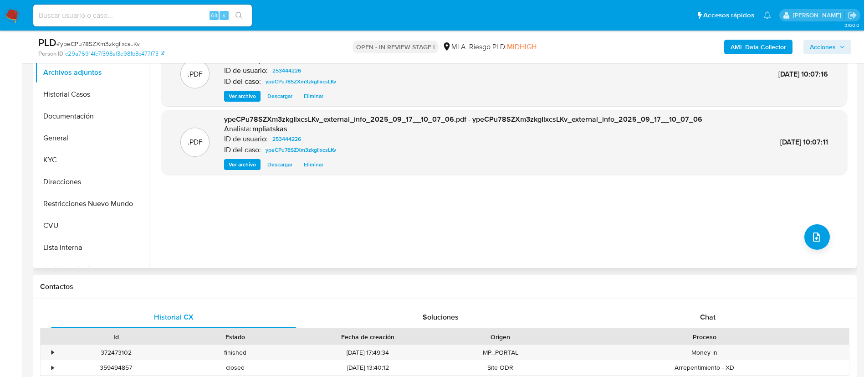
scroll to position [205, 0]
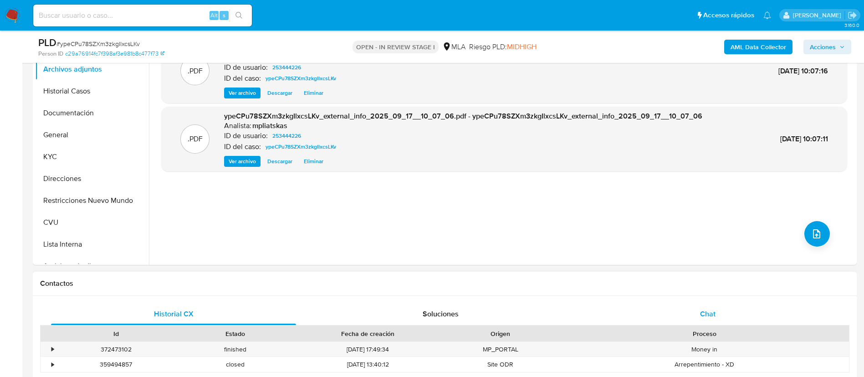
click at [709, 311] on span "Chat" at bounding box center [707, 313] width 15 height 10
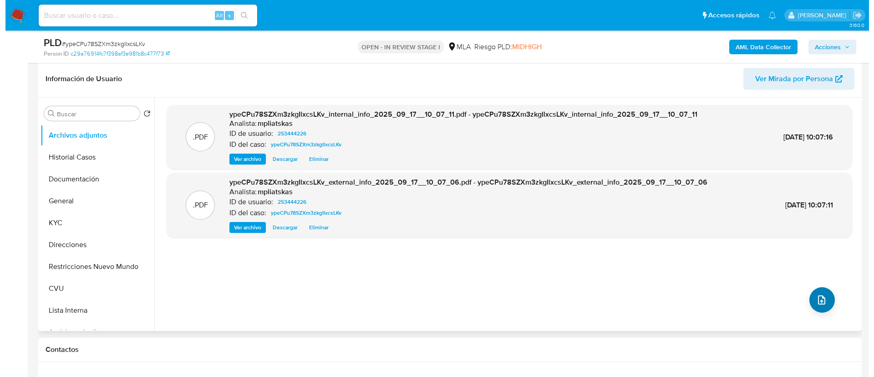
scroll to position [137, 0]
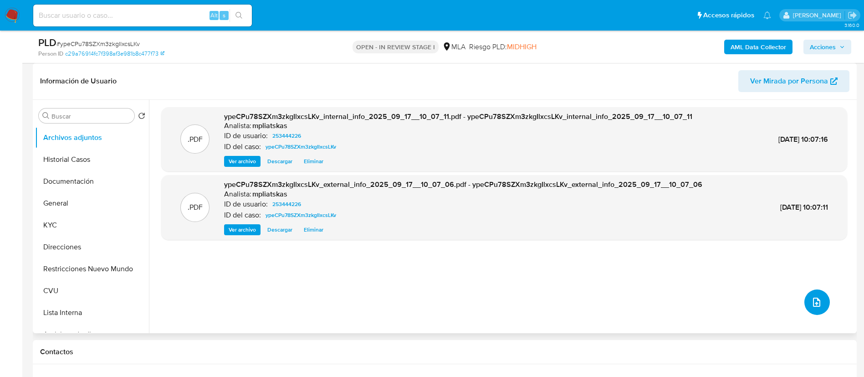
click at [821, 298] on button "upload-file" at bounding box center [817, 302] width 26 height 26
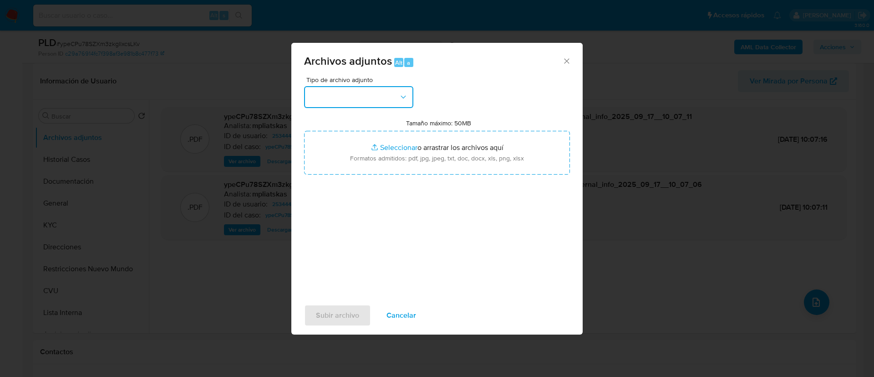
click at [378, 104] on button "button" at bounding box center [358, 97] width 109 height 22
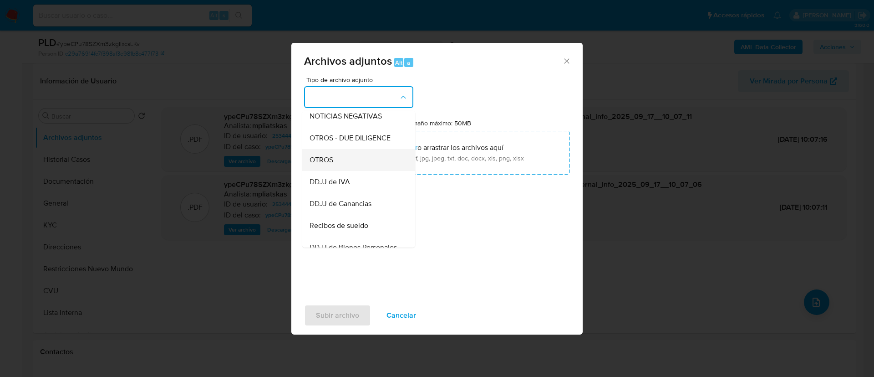
click at [368, 171] on div "OTROS" at bounding box center [356, 160] width 93 height 22
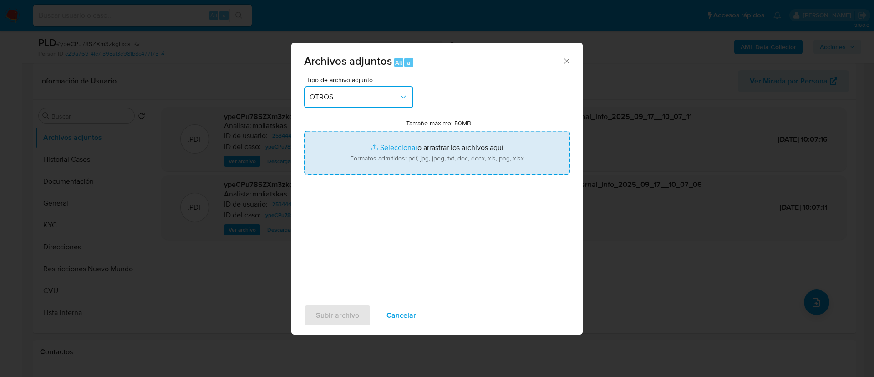
click at [368, 173] on input "Tamaño máximo: 50MB Seleccionar archivos" at bounding box center [437, 153] width 266 height 44
type input "C:\fakepath\253444226 Movimientos.xlsx"
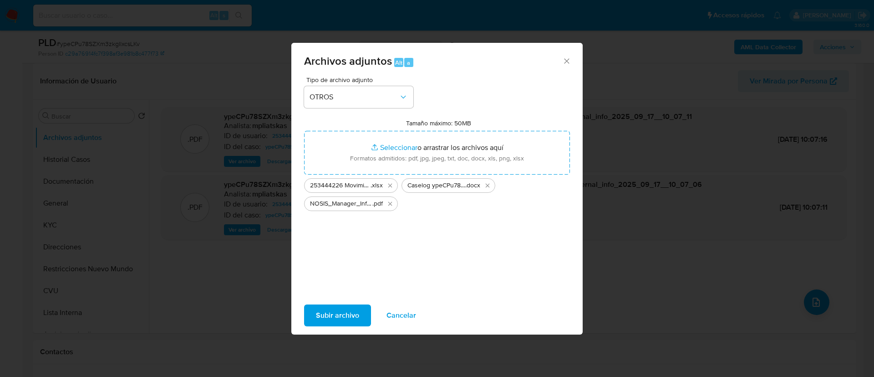
click at [341, 314] on span "Subir archivo" at bounding box center [337, 315] width 43 height 20
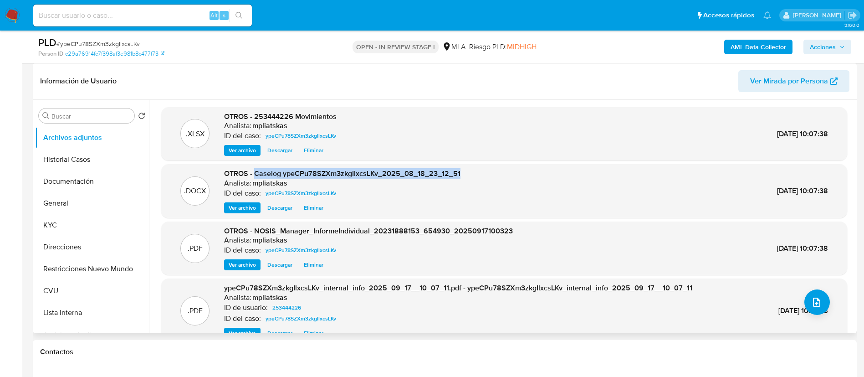
drag, startPoint x: 255, startPoint y: 173, endPoint x: 510, endPoint y: 157, distance: 255.5
click at [473, 166] on div ".DOCX OTROS - Caselog ypeCPu78SZXm3zkgIlxcsLKv_2025_08_18_23_12_51 Analista: mp…" at bounding box center [504, 191] width 686 height 54
copy span "Caselog ypeCPu78SZXm3zkgIlxcsLKv_2025_08_18_23_12_51"
click at [817, 51] on span "Acciones" at bounding box center [823, 47] width 26 height 15
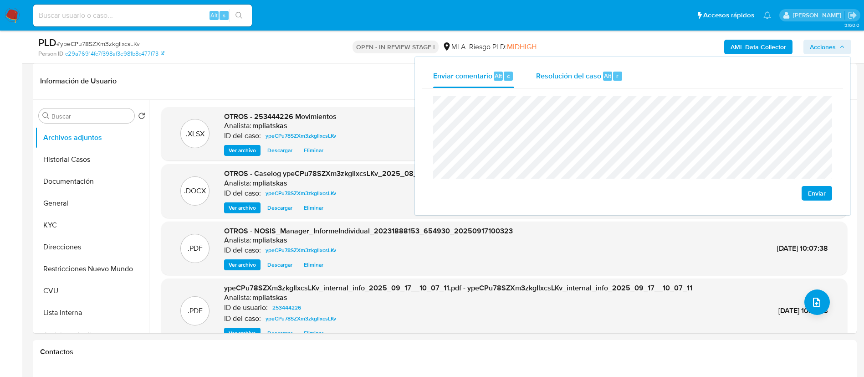
click at [613, 84] on div "Resolución del caso Alt r" at bounding box center [579, 76] width 87 height 24
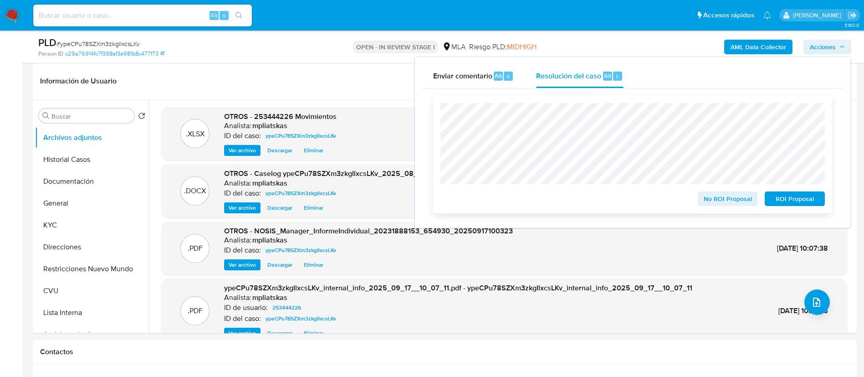
click at [722, 199] on span "No ROI Proposal" at bounding box center [727, 198] width 47 height 13
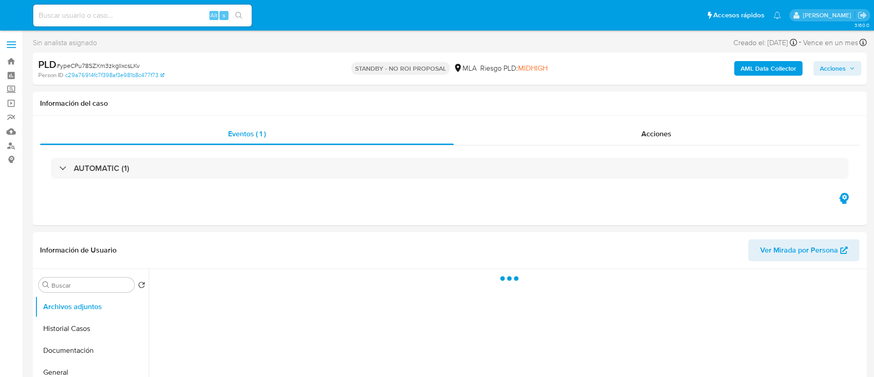
select select "10"
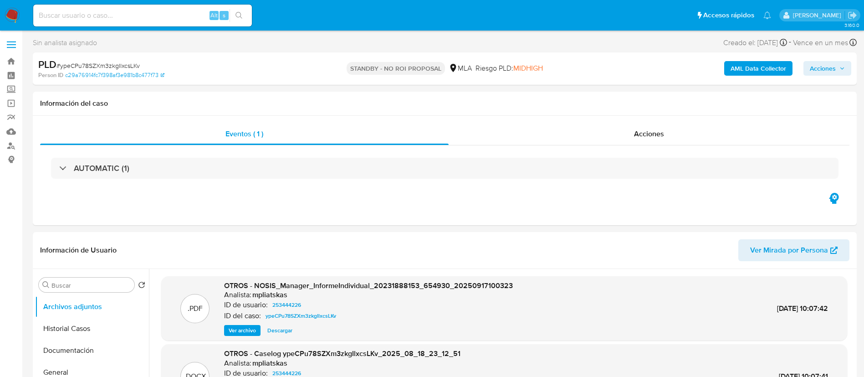
click at [184, 18] on input at bounding box center [142, 16] width 219 height 12
paste input "241620263"
type input "241620263"
click at [243, 7] on div "241620263 Alt s" at bounding box center [142, 16] width 219 height 22
click at [238, 17] on icon "search-icon" at bounding box center [238, 15] width 7 height 7
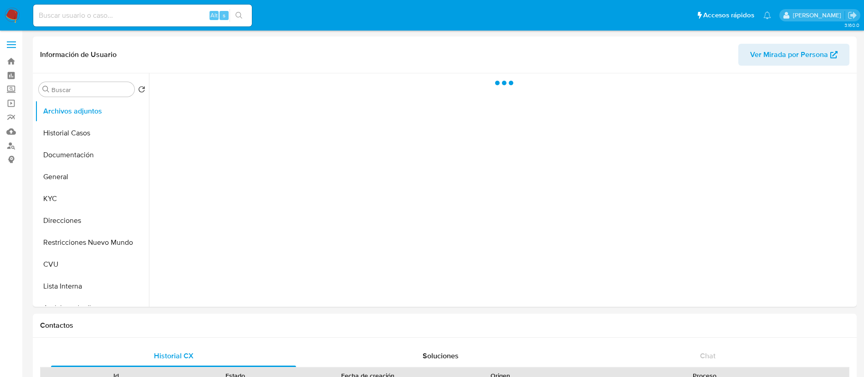
select select "10"
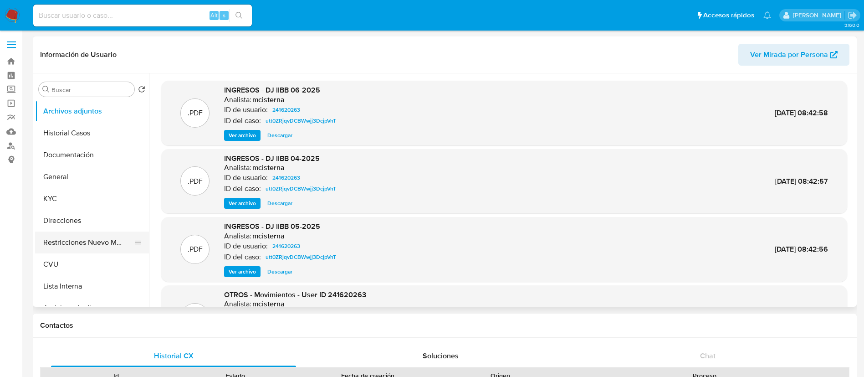
click at [84, 245] on button "Restricciones Nuevo Mundo" at bounding box center [88, 242] width 107 height 22
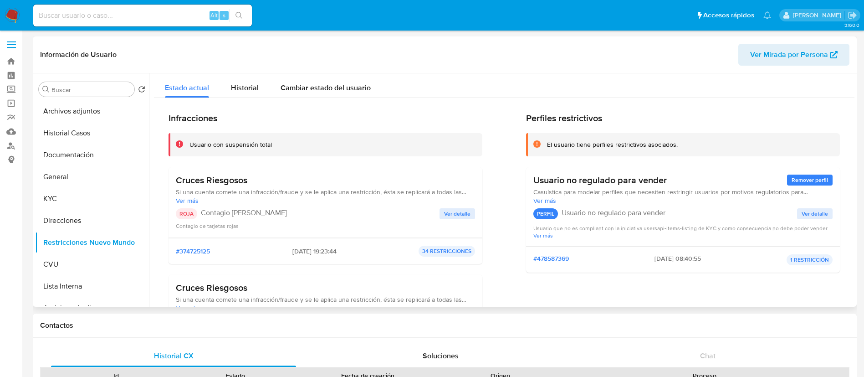
click at [450, 211] on span "Ver detalle" at bounding box center [457, 213] width 26 height 9
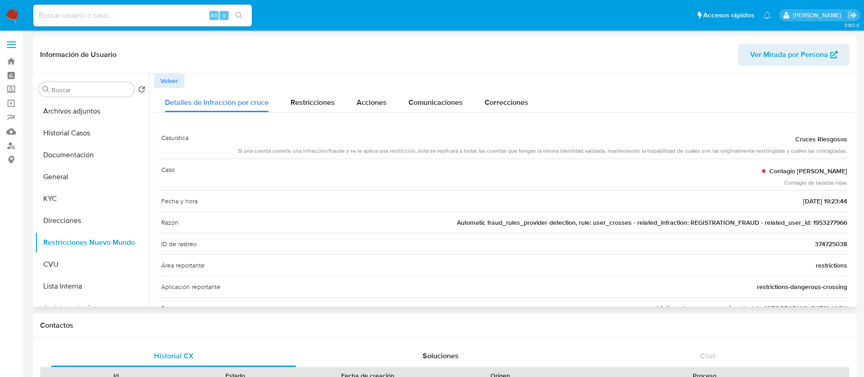
click at [829, 224] on span "Automatic fraud_rules_provider detection, rule: user_crosses - related_infracti…" at bounding box center [652, 222] width 390 height 9
click at [828, 224] on span "Automatic fraud_rules_provider detection, rule: user_crosses - related_infracti…" at bounding box center [652, 222] width 390 height 9
click at [200, 22] on div "Alt s" at bounding box center [142, 16] width 219 height 22
click at [195, 16] on input at bounding box center [142, 16] width 219 height 12
paste input "1953277966"
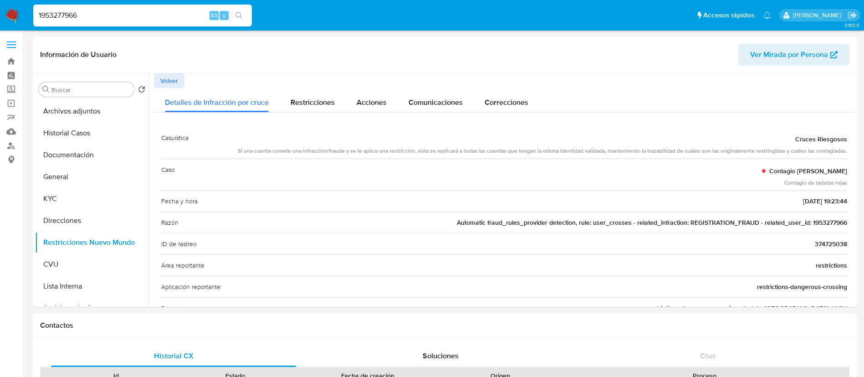
type input "1953277966"
click at [239, 18] on icon "search-icon" at bounding box center [238, 15] width 7 height 7
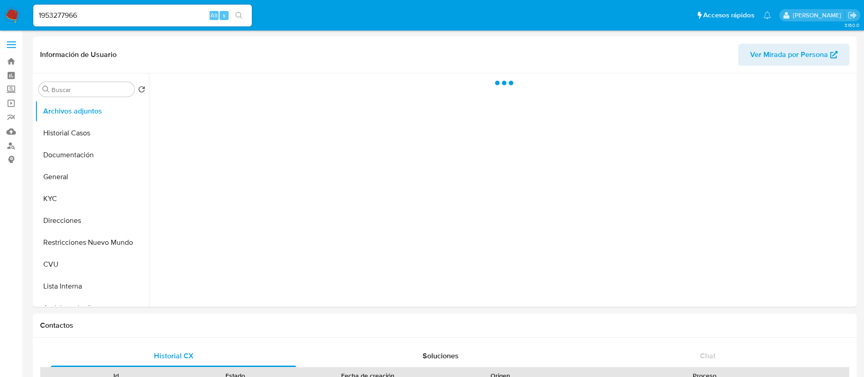
select select "10"
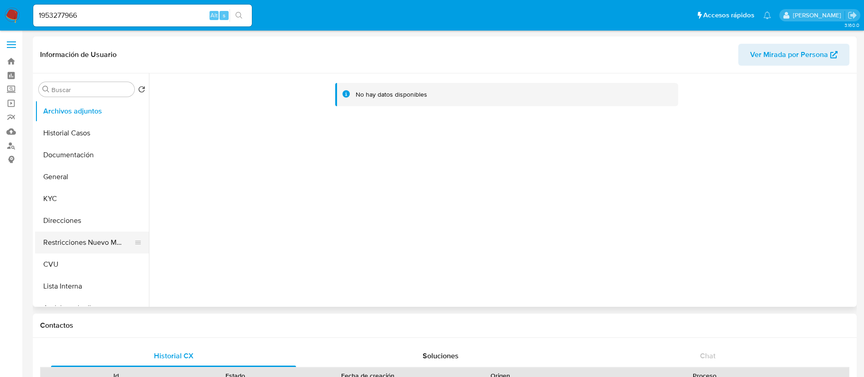
click at [90, 234] on button "Restricciones Nuevo Mundo" at bounding box center [88, 242] width 107 height 22
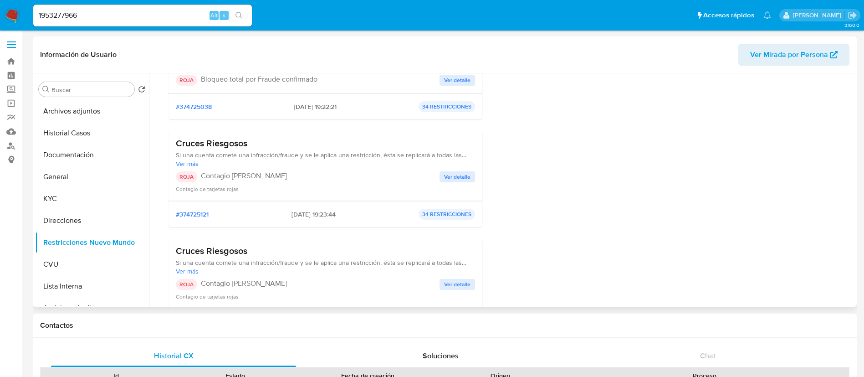
scroll to position [205, 0]
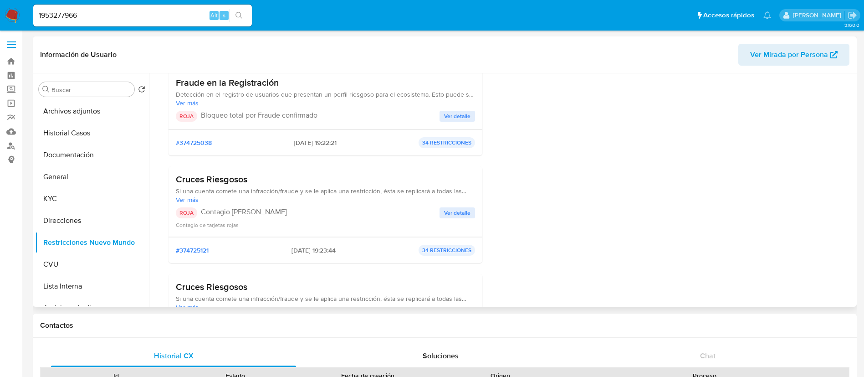
click at [449, 115] on span "Ver detalle" at bounding box center [457, 116] width 26 height 9
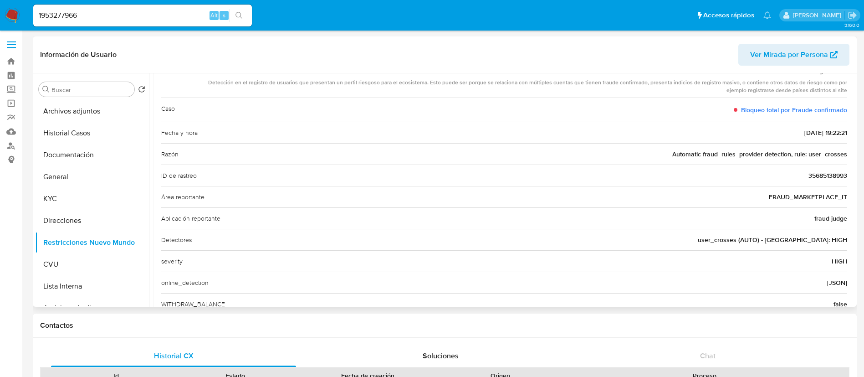
scroll to position [0, 0]
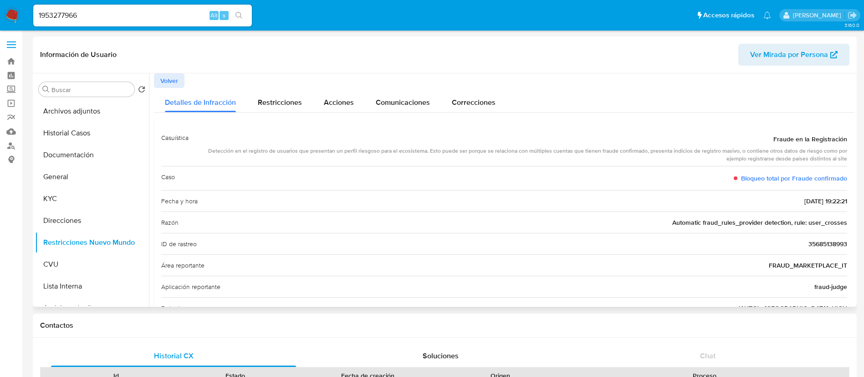
click at [178, 79] on span "Volver" at bounding box center [169, 80] width 18 height 13
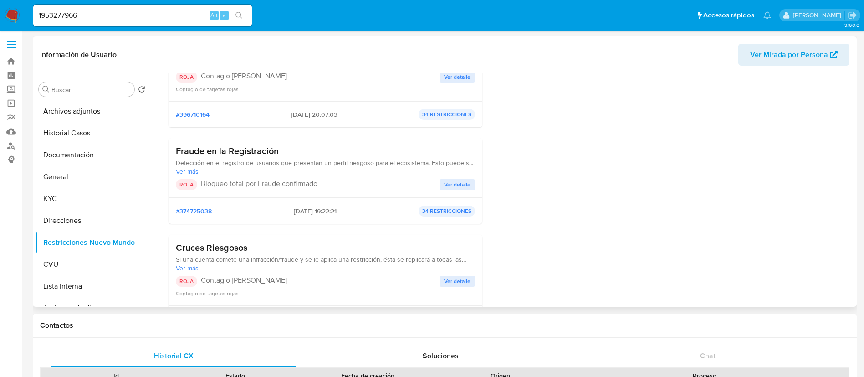
scroll to position [205, 0]
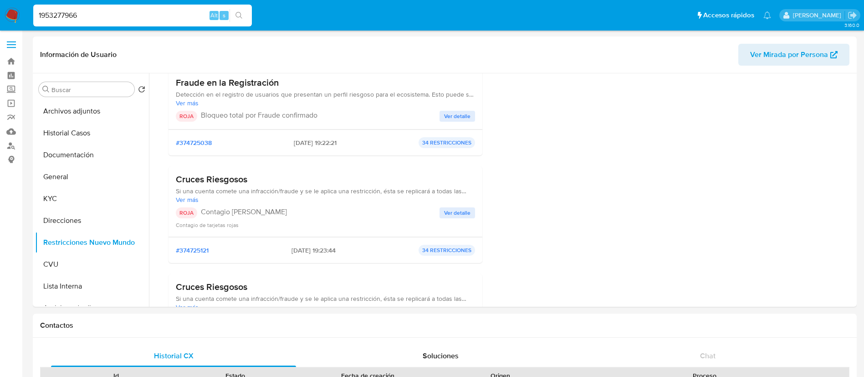
click at [190, 12] on input "1953277966" at bounding box center [142, 16] width 219 height 12
paste input "GuQn3vif5lsQL2hLWzxxlyNM"
type input "GuQn3vif5lsQL2hLWzxxlyNM"
click at [241, 15] on icon "search-icon" at bounding box center [238, 15] width 7 height 7
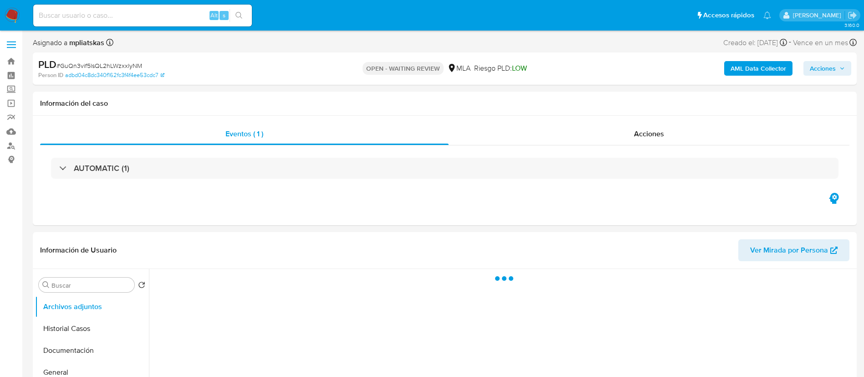
select select "10"
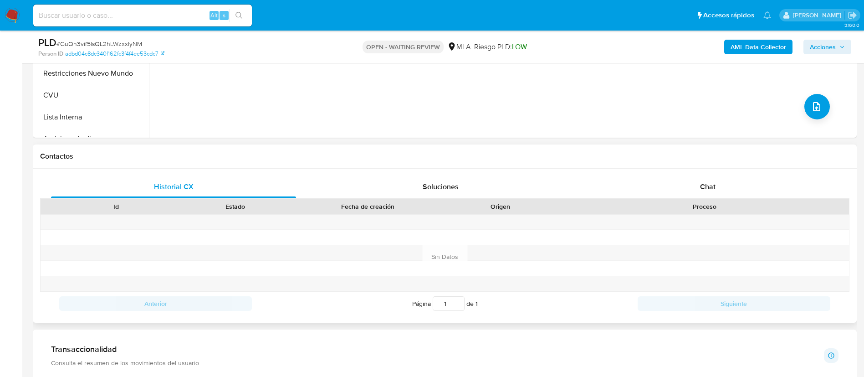
scroll to position [410, 0]
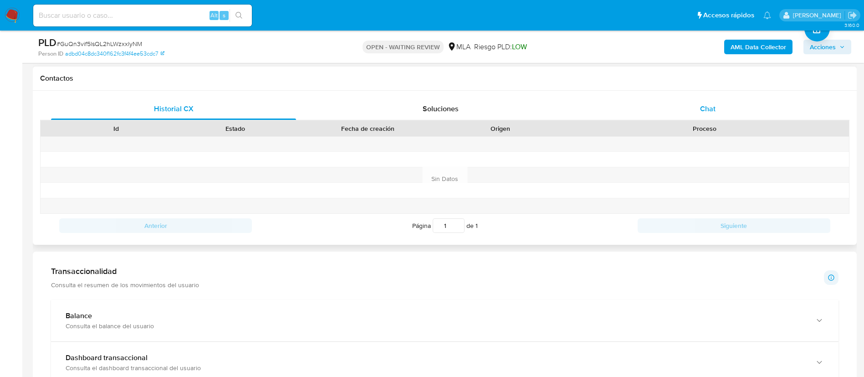
click at [689, 117] on div "Chat" at bounding box center [707, 109] width 245 height 22
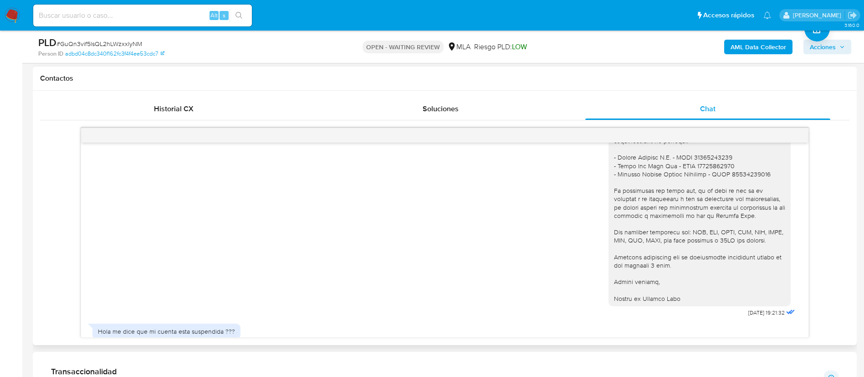
scroll to position [939, 0]
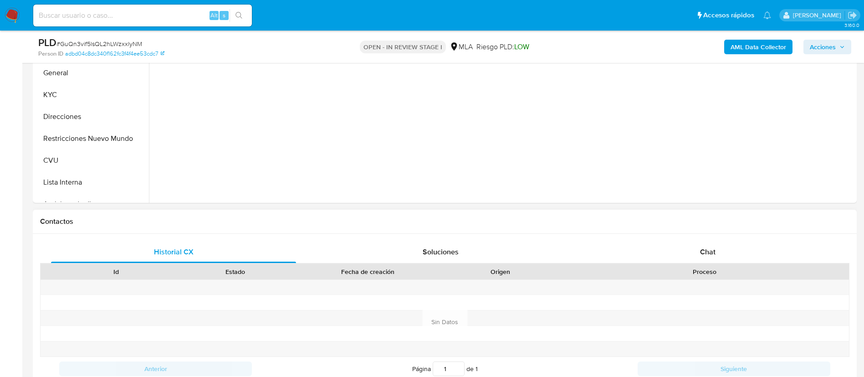
scroll to position [273, 0]
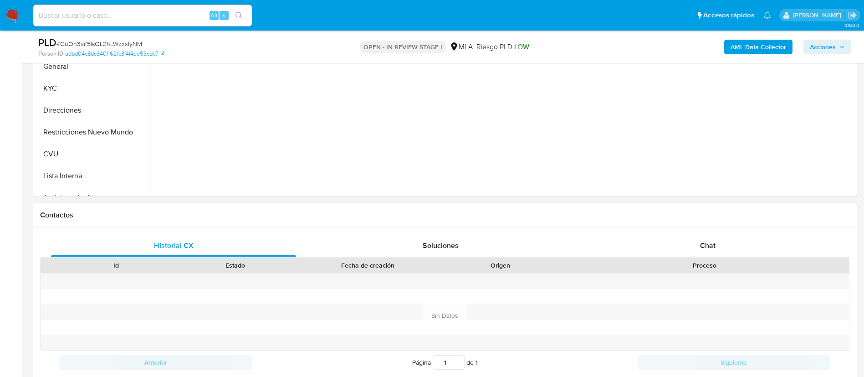
click at [658, 230] on div "Historial CX Soluciones Chat Id Estado Fecha de creación Origen Proceso Anterio…" at bounding box center [445, 315] width 824 height 176
select select "10"
click at [660, 238] on div "Chat" at bounding box center [707, 246] width 245 height 22
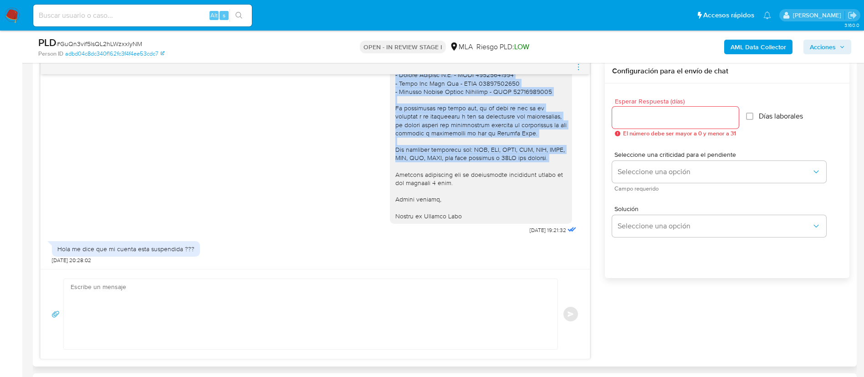
scroll to position [1006, 0]
drag, startPoint x: 383, startPoint y: 136, endPoint x: 459, endPoint y: 214, distance: 108.5
click at [459, 214] on div "Hola, Marcelo. En función de las operaciones registradas en tu cuenta de Mercad…" at bounding box center [481, 9] width 182 height 430
copy div "Hola, Marcelo. En función de las operaciones registradas en tu cuenta de Mercad…"
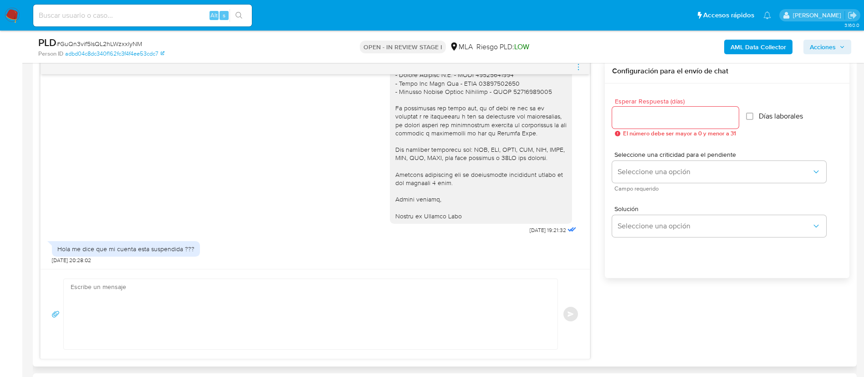
click at [321, 287] on textarea at bounding box center [308, 314] width 475 height 70
paste textarea "Hola, Marcelo. En función de las operaciones registradas en tu cuenta de Mercad…"
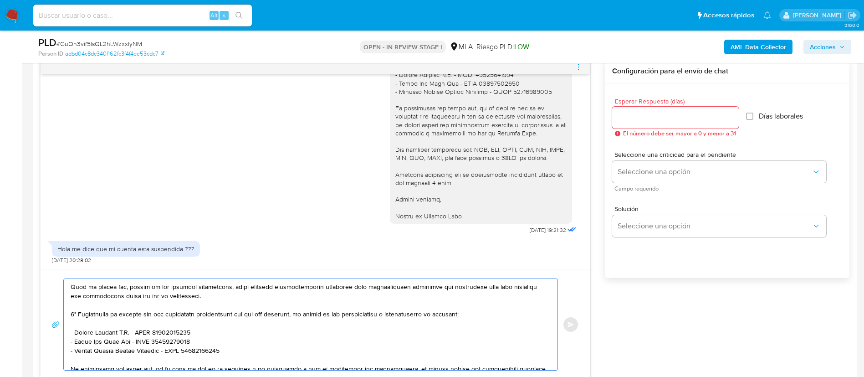
scroll to position [205, 0]
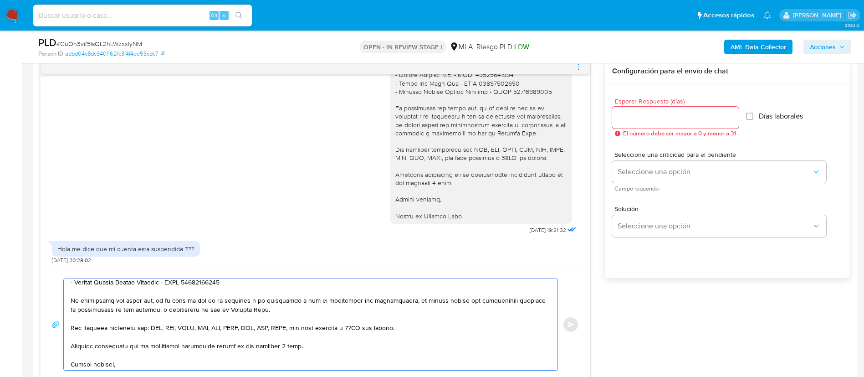
click at [284, 344] on textarea at bounding box center [308, 324] width 475 height 91
drag, startPoint x: 217, startPoint y: 343, endPoint x: 300, endPoint y: 342, distance: 82.4
click at [300, 342] on textarea at bounding box center [308, 324] width 475 height 91
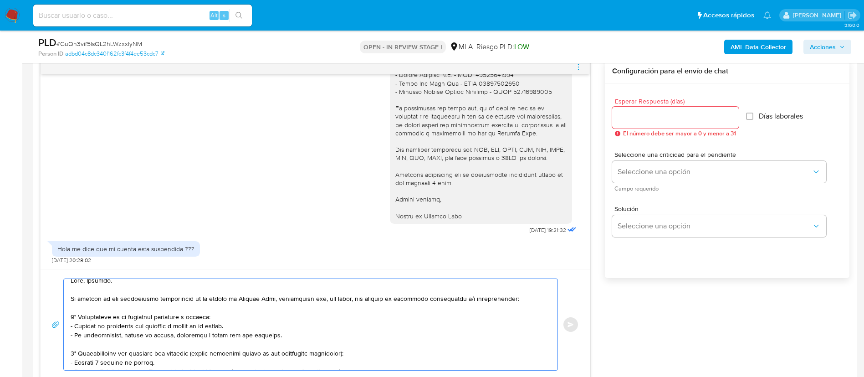
scroll to position [0, 0]
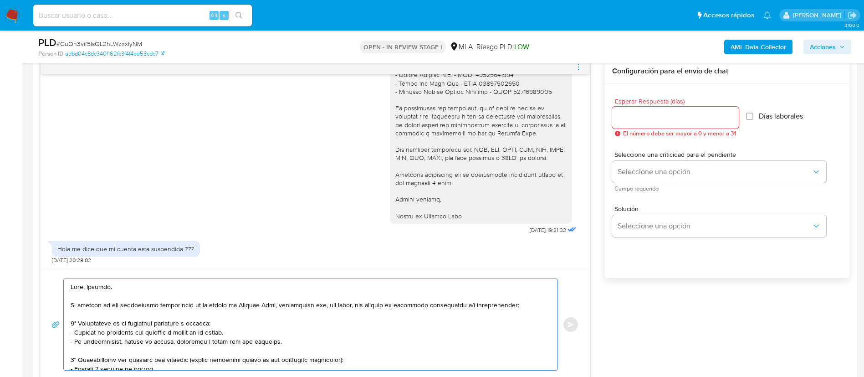
type textarea "Hola, Marcelo. En función de las operaciones registradas en tu cuenta de Mercad…"
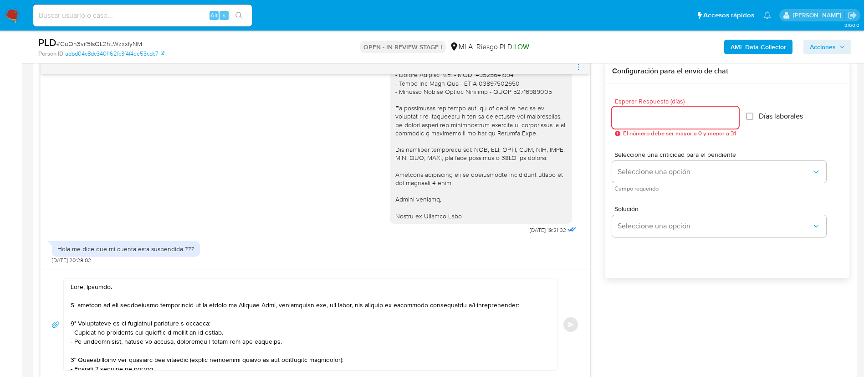
click at [628, 113] on input "Esperar Respuesta (días)" at bounding box center [675, 118] width 127 height 12
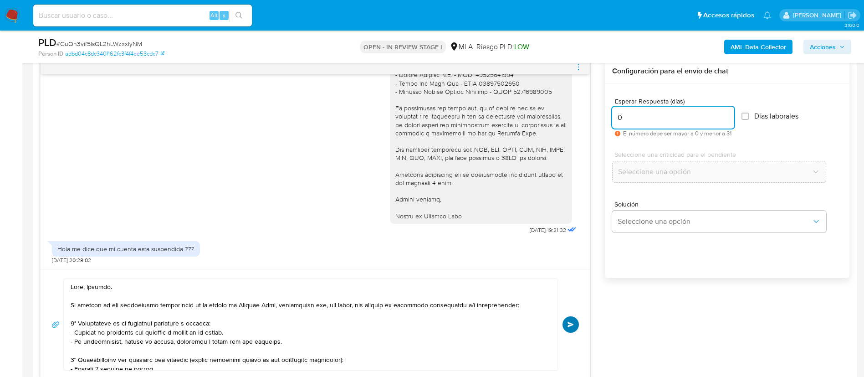
type input "0"
click at [572, 318] on button "Enviar" at bounding box center [570, 324] width 16 height 16
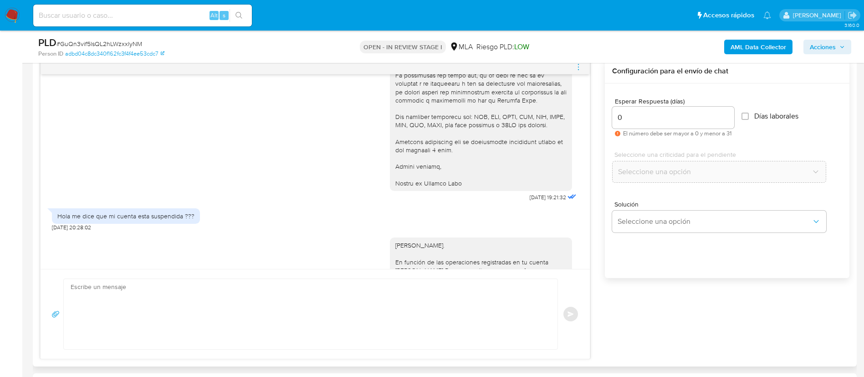
scroll to position [1455, 0]
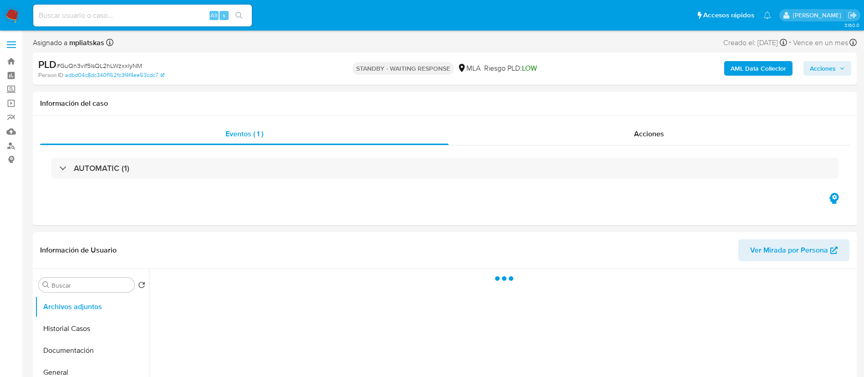
select select "10"
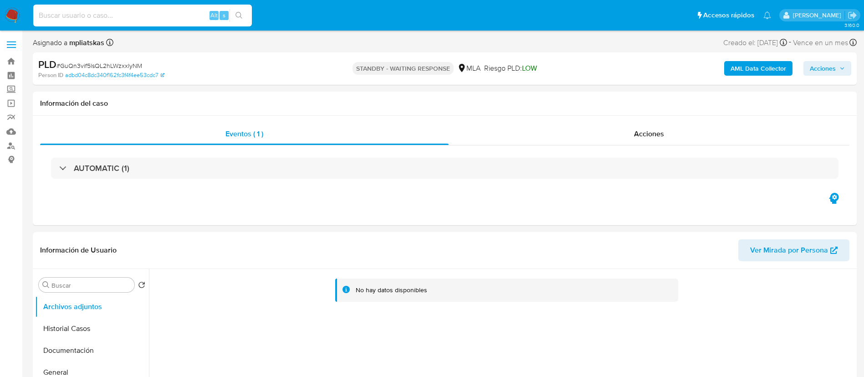
click at [191, 10] on input at bounding box center [142, 16] width 219 height 12
paste input "KFsdFAzwKdpFtK20yDzULEhW"
type input "KFsdFAzwKdpFtK20yDzULEhW"
click at [237, 12] on icon "search-icon" at bounding box center [238, 15] width 7 height 7
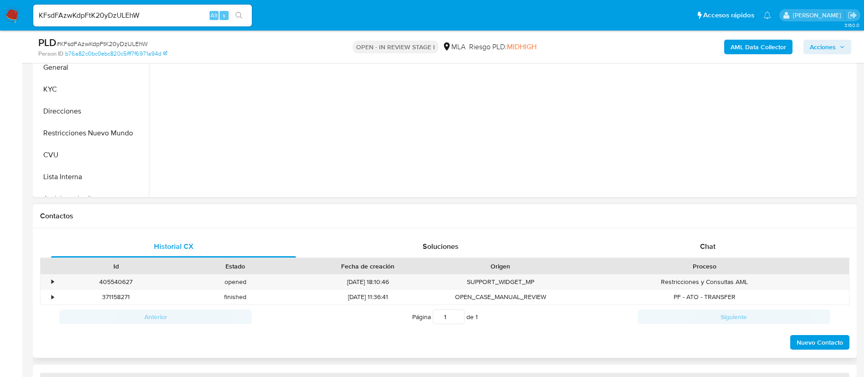
select select "10"
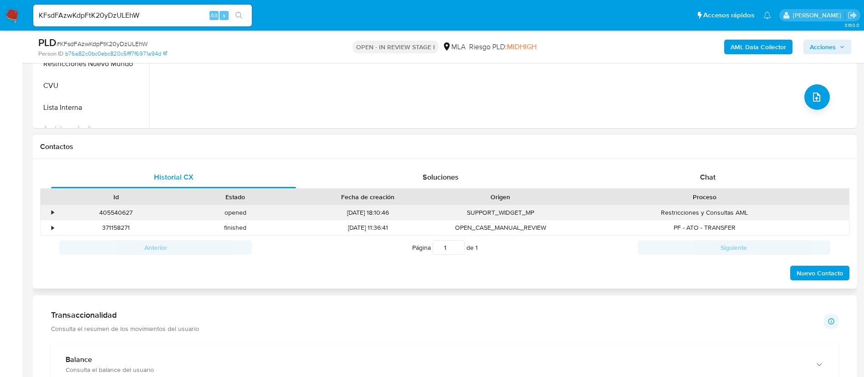
click at [122, 213] on div "405540627" at bounding box center [115, 212] width 119 height 15
copy div "405540627"
click at [625, 172] on div "Chat" at bounding box center [707, 177] width 245 height 22
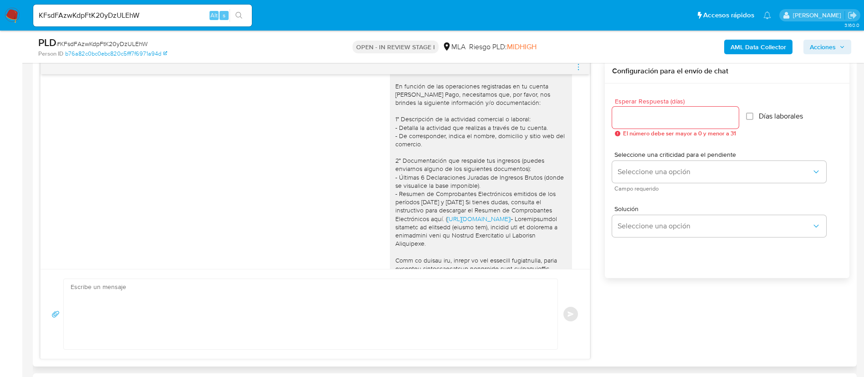
scroll to position [638, 0]
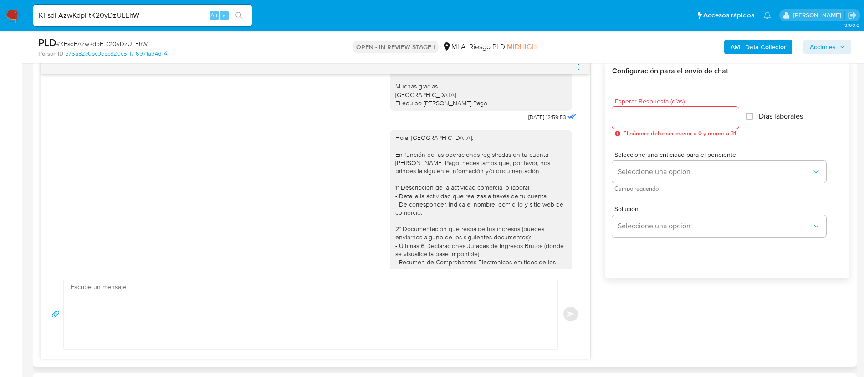
drag, startPoint x: 469, startPoint y: 241, endPoint x: 386, endPoint y: 163, distance: 113.4
click at [395, 163] on div "Hola, [GEOGRAPHIC_DATA]. En función de las operaciones registradas en tu cuenta…" at bounding box center [480, 348] width 171 height 431
copy div "Lore, Ipsumdol. Si ametcon ad eli seddoeiusmo temporincid ut la etdolo ma Aliqu…"
click at [174, 16] on input "KFsdFAzwKdpFtK20yDzULEhW" at bounding box center [142, 16] width 219 height 12
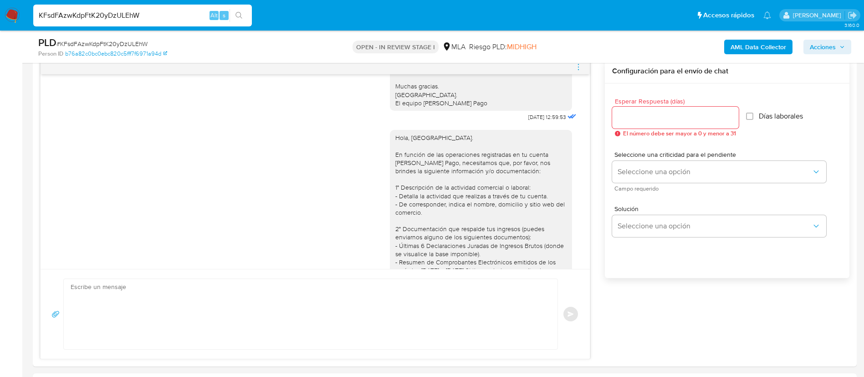
paste input "ly9WsPdPjkYgtZg7wHxqX02O"
type input "ly9WsPdPjkYgtZg7wHxqX02O"
click at [237, 9] on button "search-icon" at bounding box center [239, 15] width 19 height 13
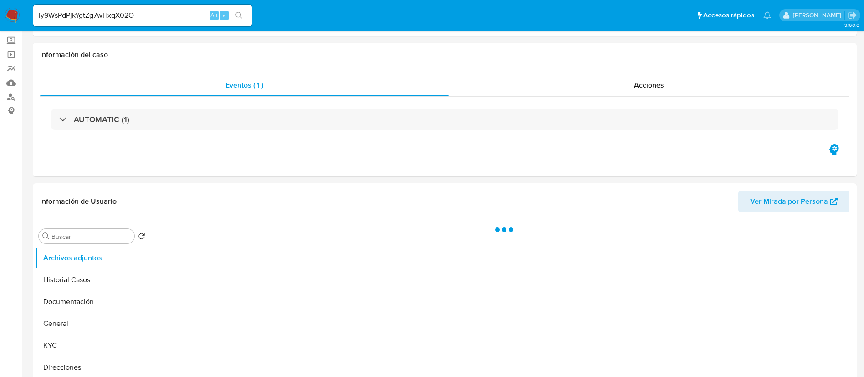
select select "10"
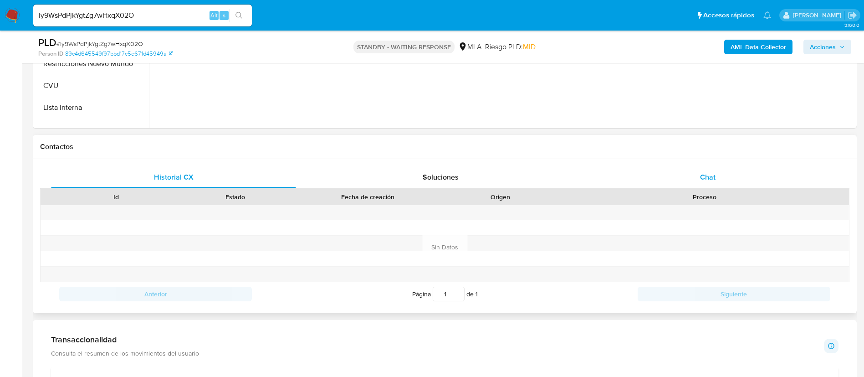
click at [628, 182] on div "Chat" at bounding box center [707, 177] width 245 height 22
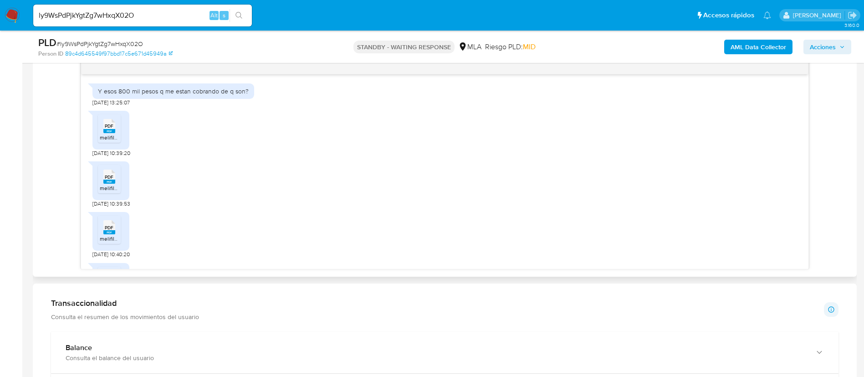
scroll to position [939, 0]
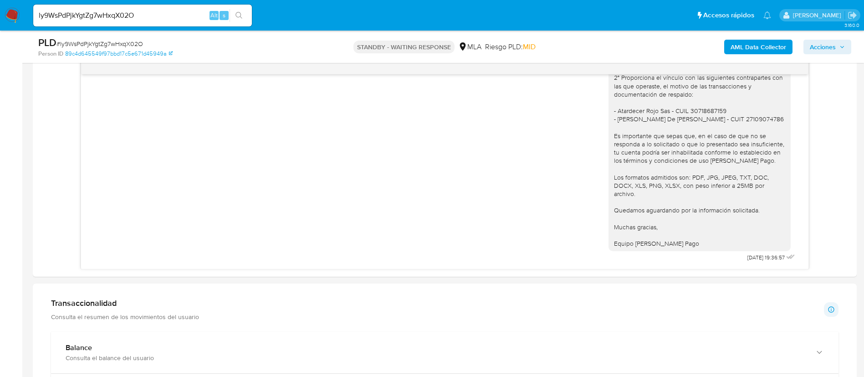
click at [178, 18] on input "ly9WsPdPjkYgtZg7wHxqX02O" at bounding box center [142, 16] width 219 height 12
paste input "qkTdKDgdvnrM0E50dJO7B1rY"
type input "qkTdKDgdvnrM0E50dJO7B1rY"
click at [242, 15] on icon "search-icon" at bounding box center [238, 15] width 7 height 7
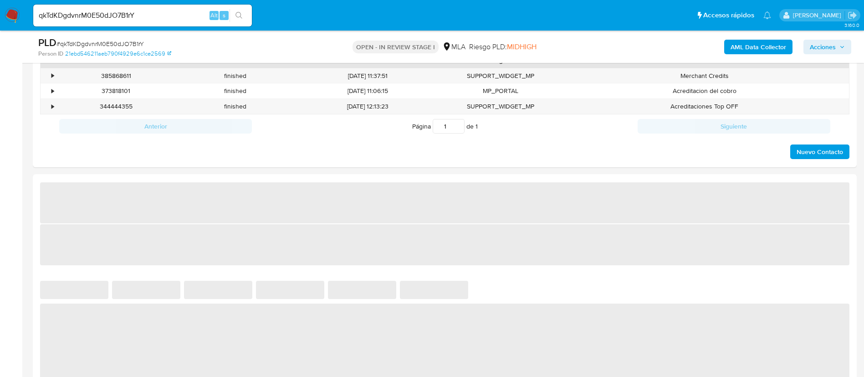
select select "10"
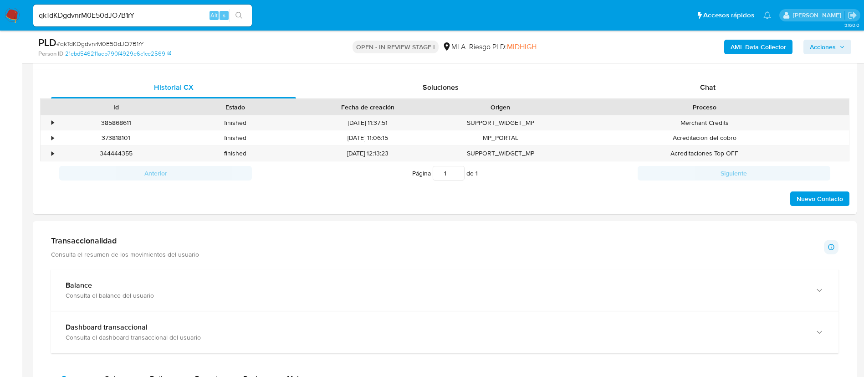
scroll to position [410, 0]
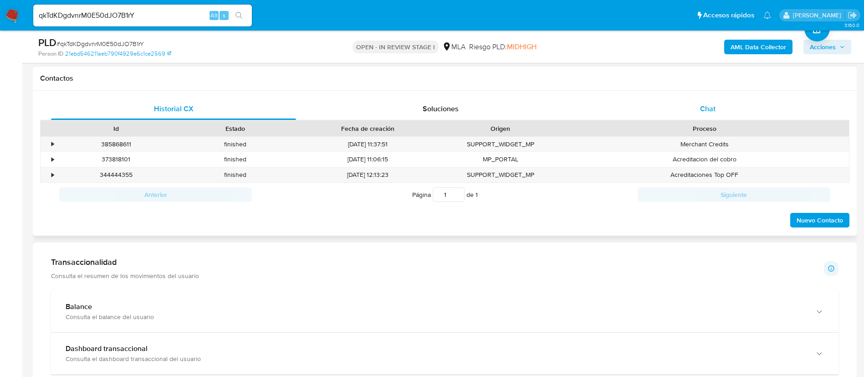
click at [687, 106] on div "Chat" at bounding box center [707, 109] width 245 height 22
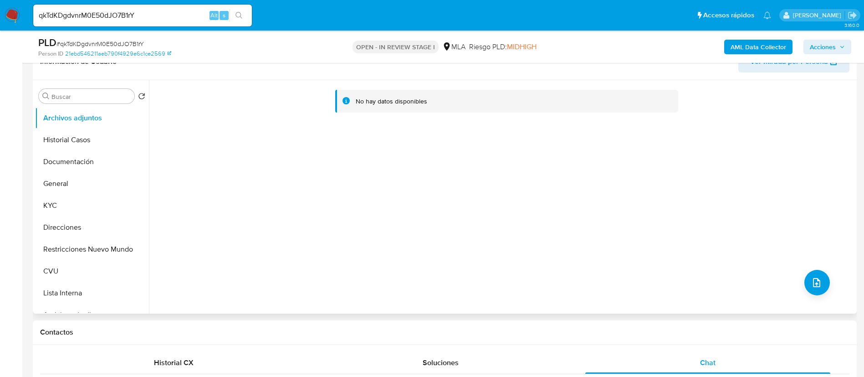
scroll to position [137, 0]
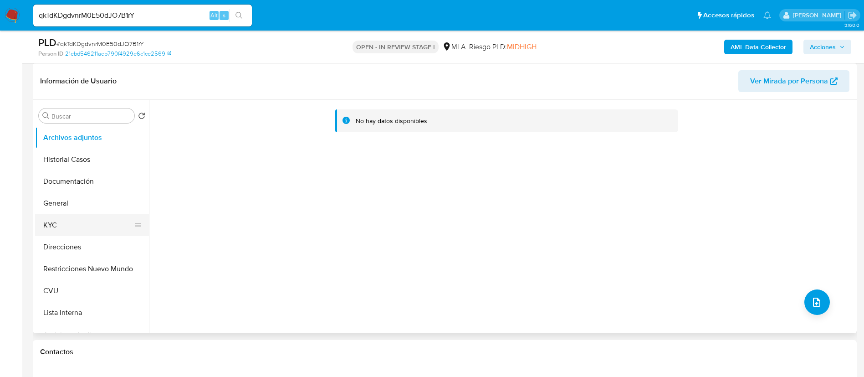
click at [106, 224] on button "KYC" at bounding box center [88, 225] width 107 height 22
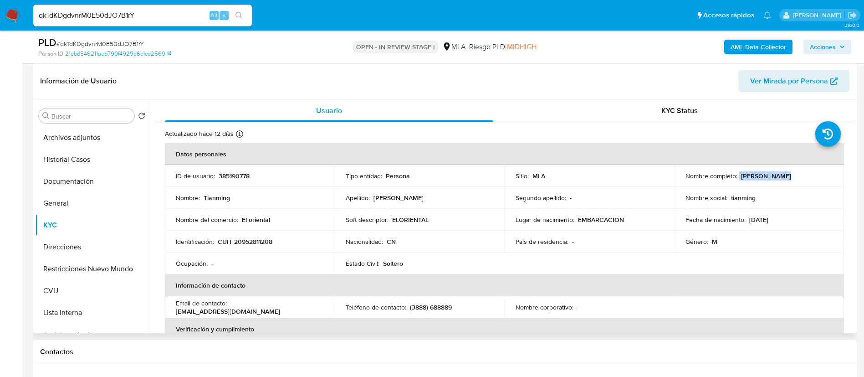
drag, startPoint x: 740, startPoint y: 176, endPoint x: 790, endPoint y: 176, distance: 49.2
click at [790, 176] on div "Nombre completo : [PERSON_NAME]" at bounding box center [759, 176] width 148 height 8
drag, startPoint x: 410, startPoint y: 308, endPoint x: 447, endPoint y: 306, distance: 37.4
click at [447, 306] on p "(3888) 688889" at bounding box center [431, 307] width 42 height 8
drag, startPoint x: 409, startPoint y: 307, endPoint x: 462, endPoint y: 303, distance: 53.0
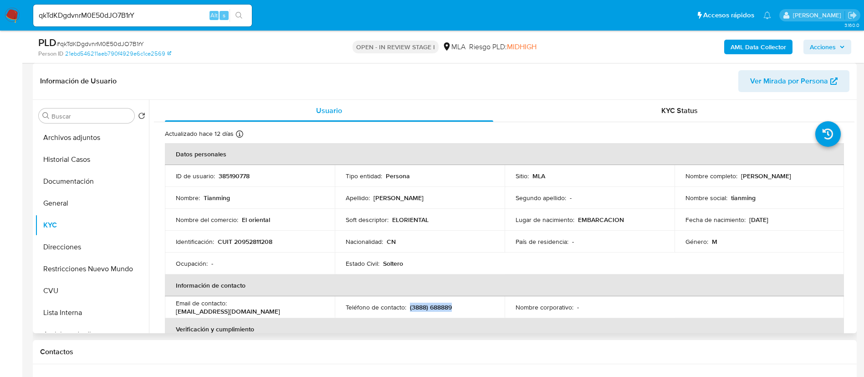
click at [462, 303] on div "Teléfono de contacto : (3888) 688889" at bounding box center [420, 307] width 148 height 8
copy p "(3888) 688889"
click at [263, 299] on td "Email de contacto : [EMAIL_ADDRESS][DOMAIN_NAME]" at bounding box center [250, 307] width 170 height 22
click at [232, 308] on p "[EMAIL_ADDRESS][DOMAIN_NAME]" at bounding box center [228, 311] width 104 height 8
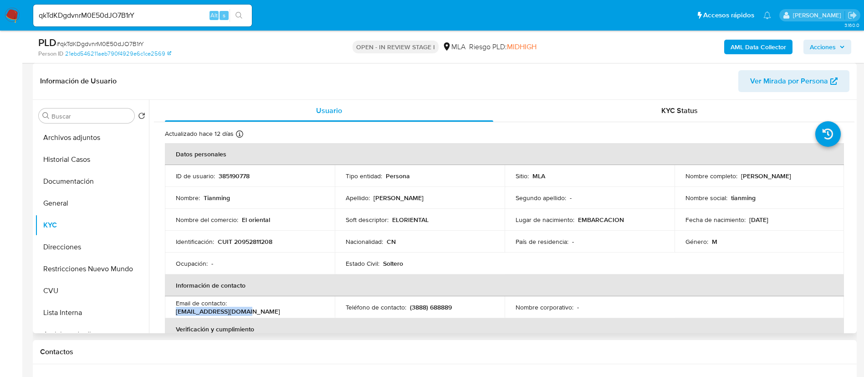
drag, startPoint x: 305, startPoint y: 309, endPoint x: 231, endPoint y: 307, distance: 74.2
click at [231, 307] on div "Email de contacto : [EMAIL_ADDRESS][DOMAIN_NAME]" at bounding box center [250, 307] width 148 height 16
copy p "[EMAIL_ADDRESS][DOMAIN_NAME]"
click at [233, 176] on p "385190778" at bounding box center [234, 176] width 31 height 8
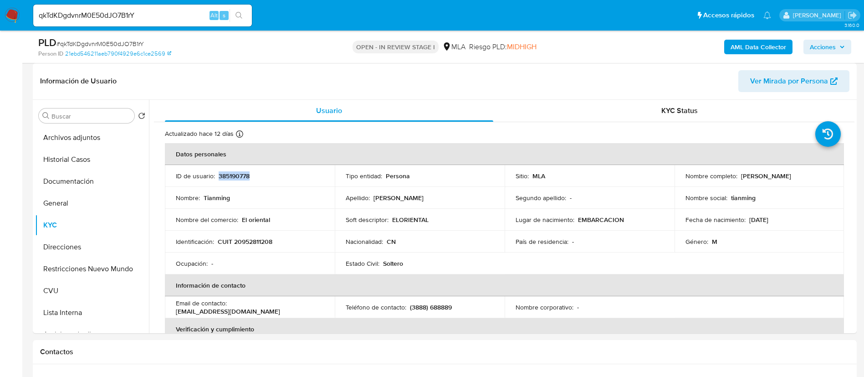
copy p "385190778"
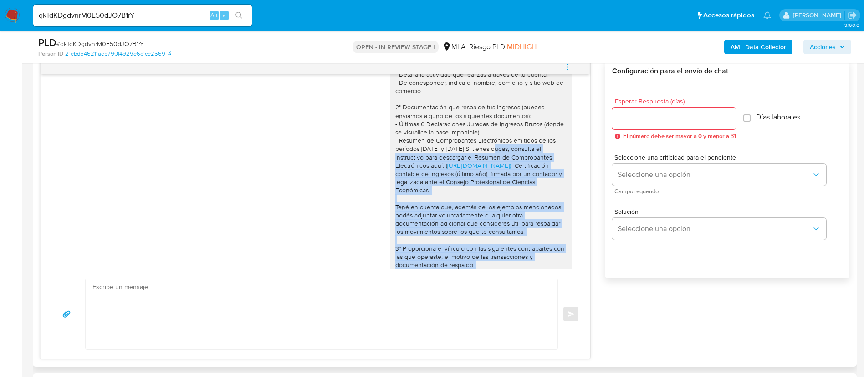
scroll to position [1014, 0]
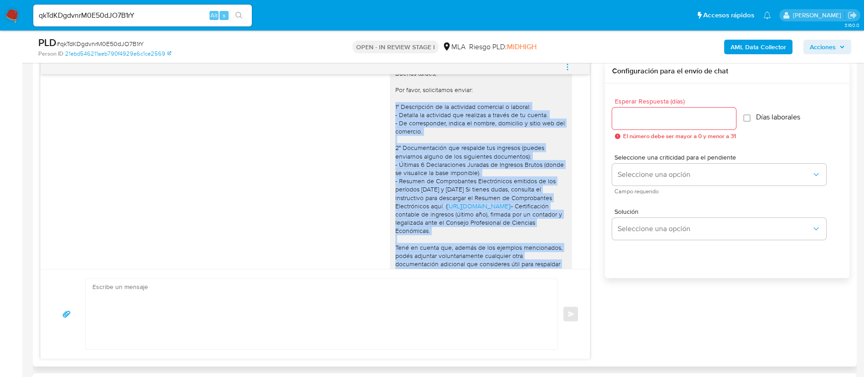
drag, startPoint x: 521, startPoint y: 229, endPoint x: 384, endPoint y: 129, distance: 169.2
click at [390, 129] on div "Buenas tardes, Por favor, solicitamos enviar: 1° Descripción de la actividad co…" at bounding box center [481, 214] width 182 height 297
copy div "4° Loremipsumd si am consectet adipiscin e seddoei: - Tempori ut laboreetd mag …"
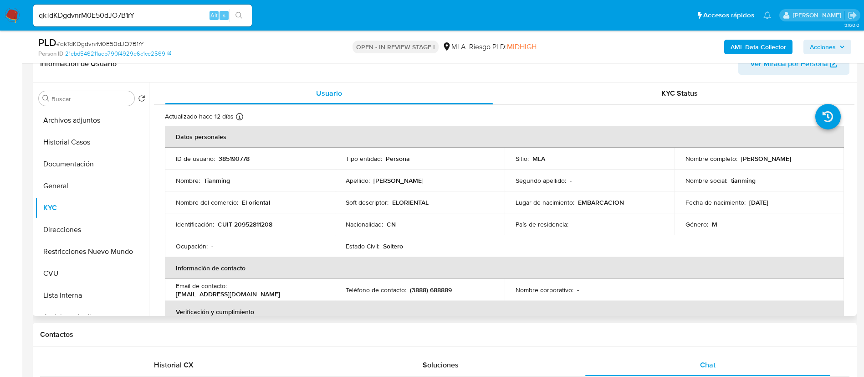
scroll to position [137, 0]
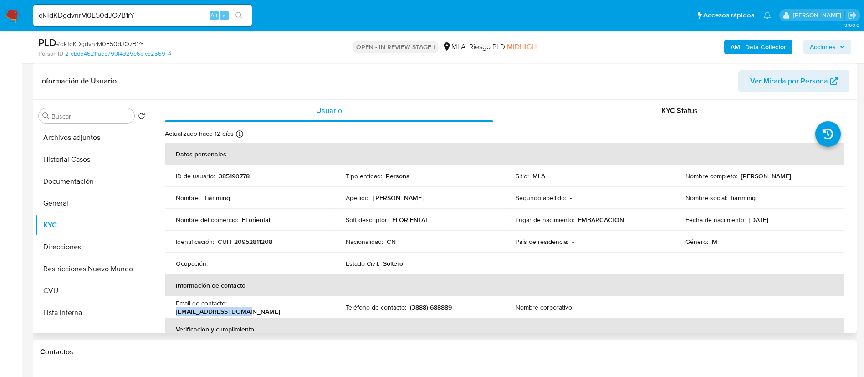
drag, startPoint x: 230, startPoint y: 306, endPoint x: 306, endPoint y: 303, distance: 76.1
click at [306, 303] on div "Email de contacto : [EMAIL_ADDRESS][DOMAIN_NAME]" at bounding box center [250, 307] width 148 height 16
copy p "[EMAIL_ADDRESS][DOMAIN_NAME]"
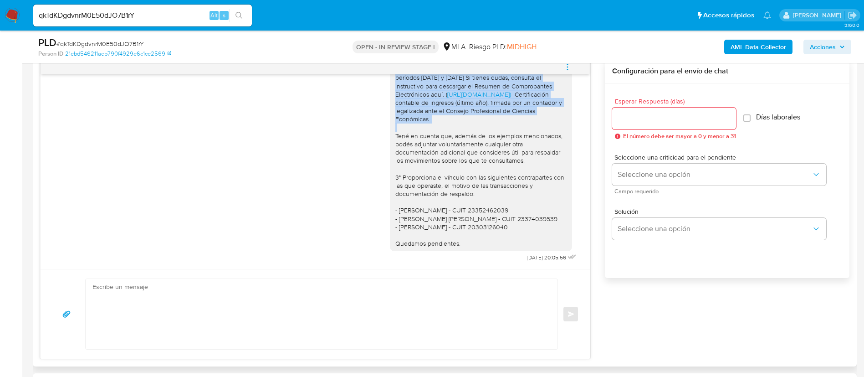
scroll to position [1150, 0]
drag, startPoint x: 386, startPoint y: 96, endPoint x: 454, endPoint y: 242, distance: 160.7
click at [454, 242] on div "Buenas tardes, Por favor, solicitamos enviar: 1° Descripción de la actividad co…" at bounding box center [480, 103] width 171 height 290
copy div "Loremi dolors, Ame conse, adipiscinge seddoe: 7° Temporincid ut la etdolorem al…"
